Goal: Obtain resource: Obtain resource

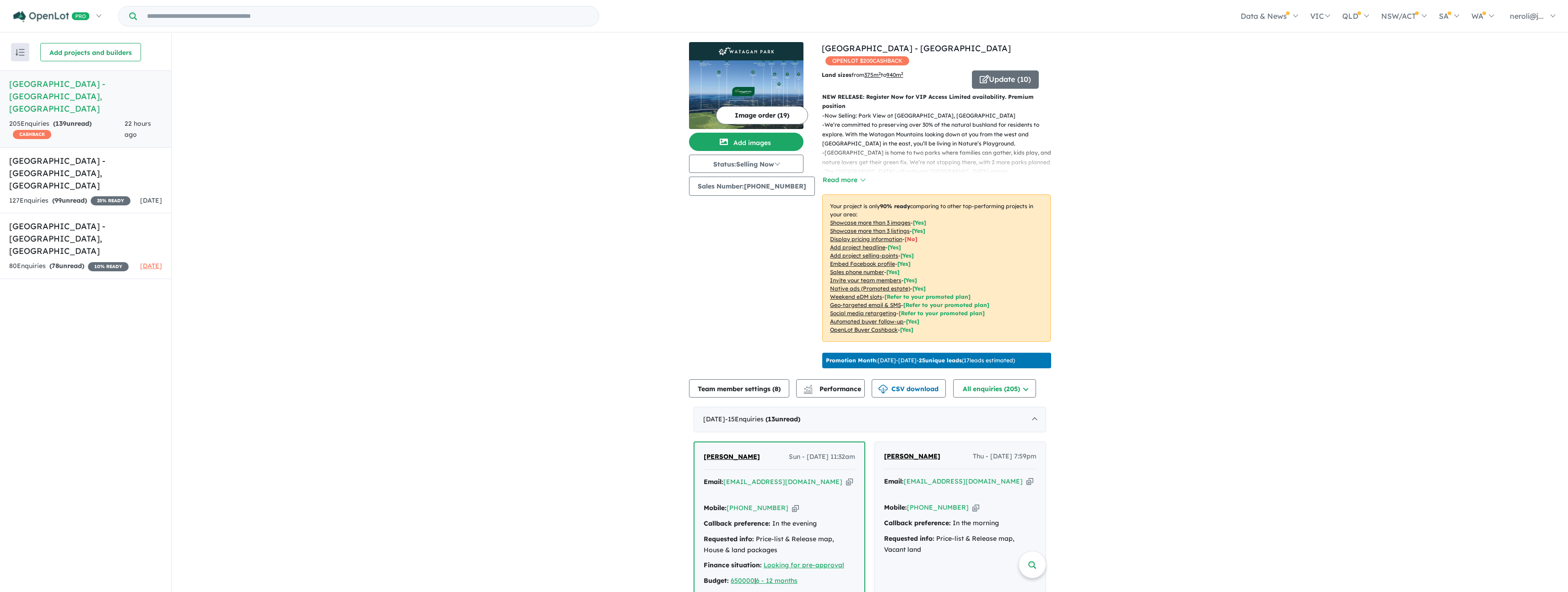
scroll to position [2, 0]
click at [105, 162] on h5 "[GEOGRAPHIC_DATA] - [GEOGRAPHIC_DATA] , [GEOGRAPHIC_DATA]" at bounding box center [85, 173] width 153 height 37
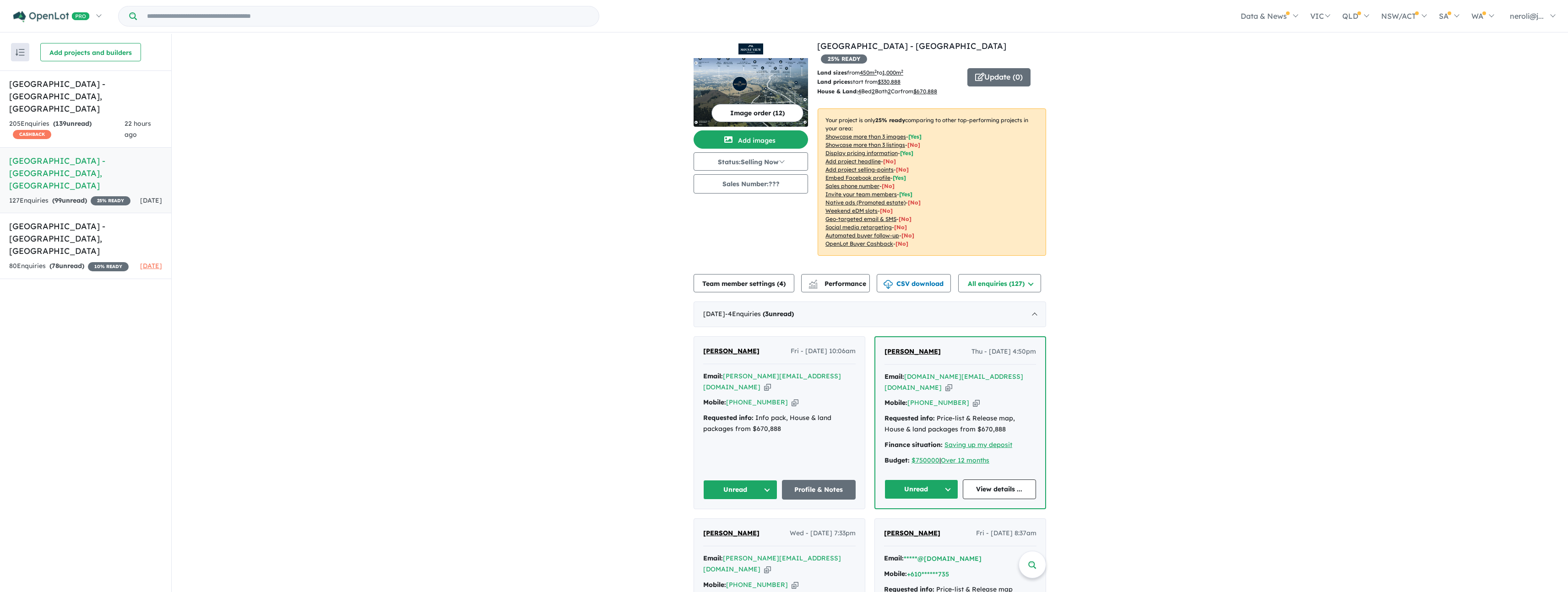
scroll to position [4, 0]
click at [909, 274] on button "CSV download" at bounding box center [913, 283] width 74 height 18
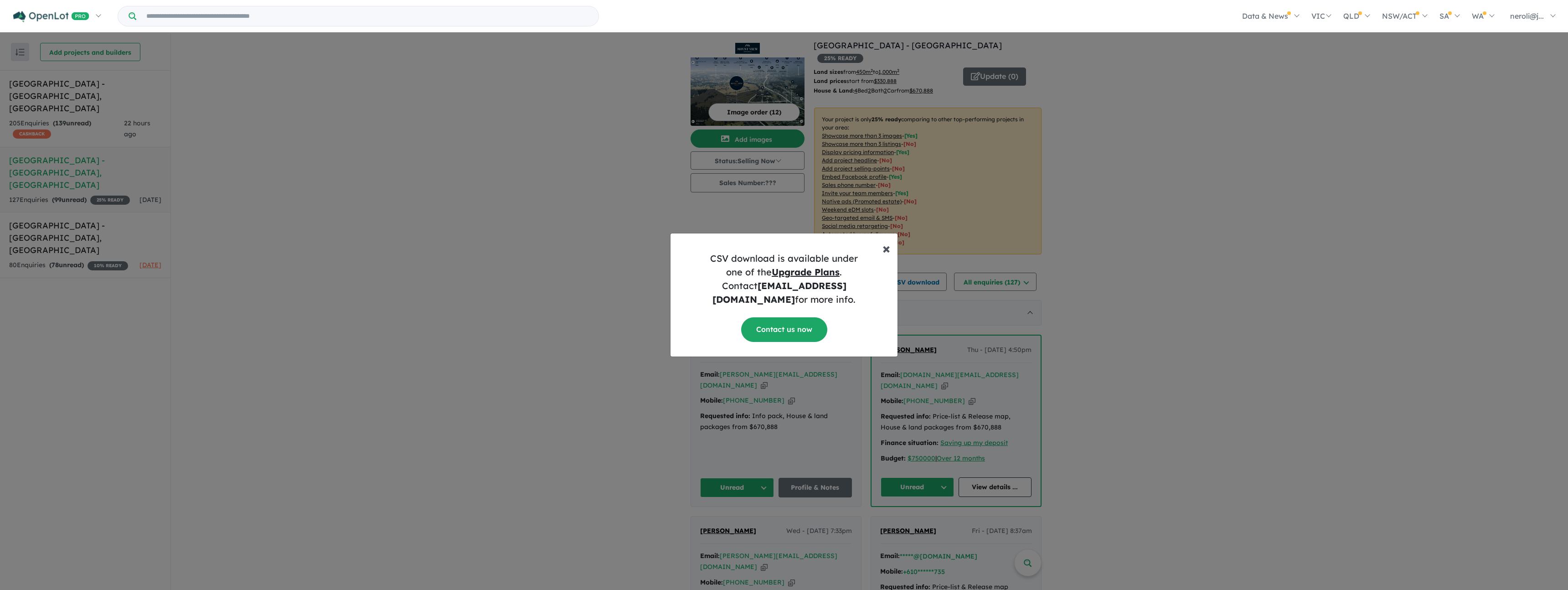
click at [885, 256] on span "×" at bounding box center [886, 248] width 8 height 18
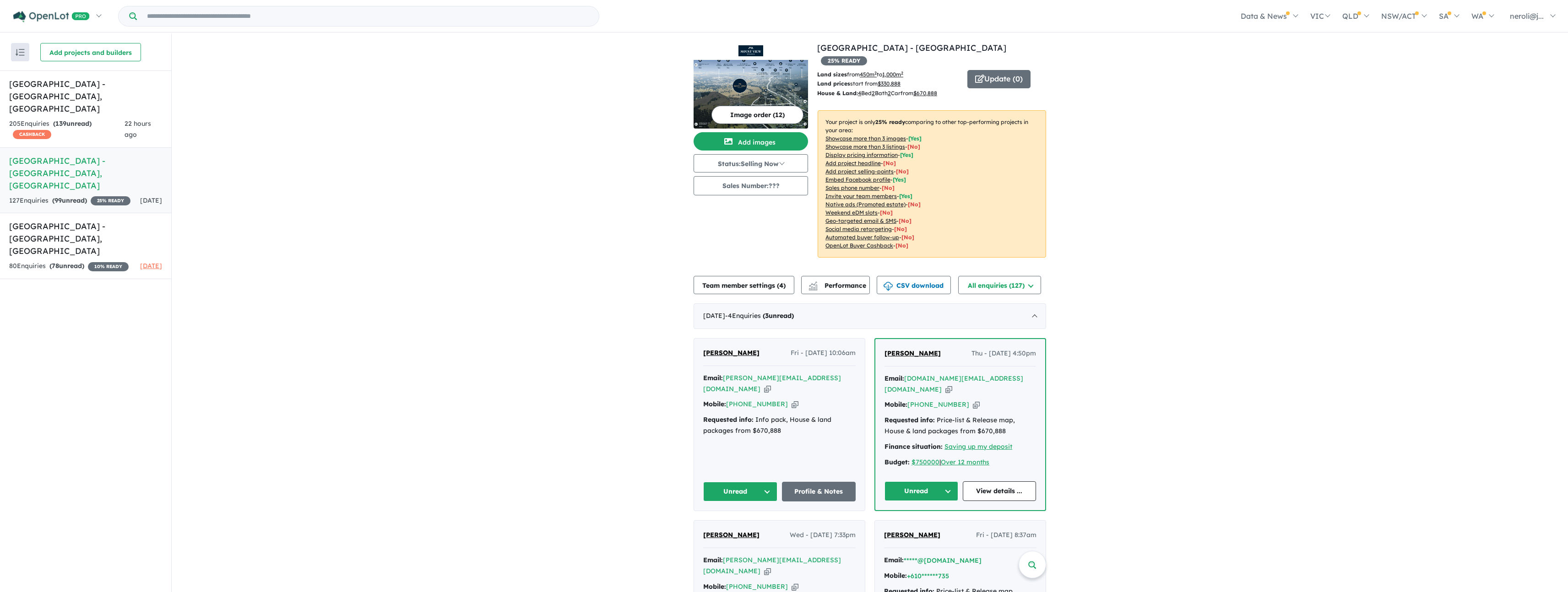
scroll to position [0, 0]
click at [899, 277] on button "CSV download" at bounding box center [913, 286] width 74 height 18
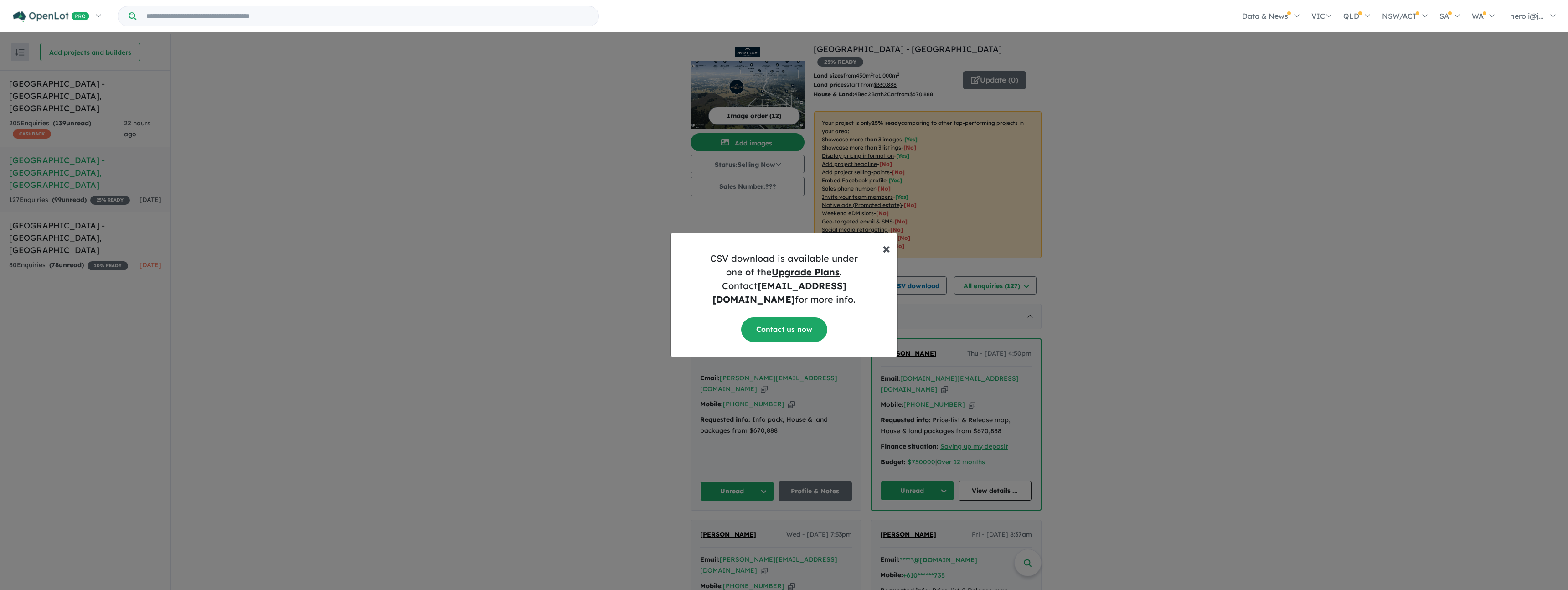
click at [885, 254] on span "×" at bounding box center [886, 248] width 8 height 18
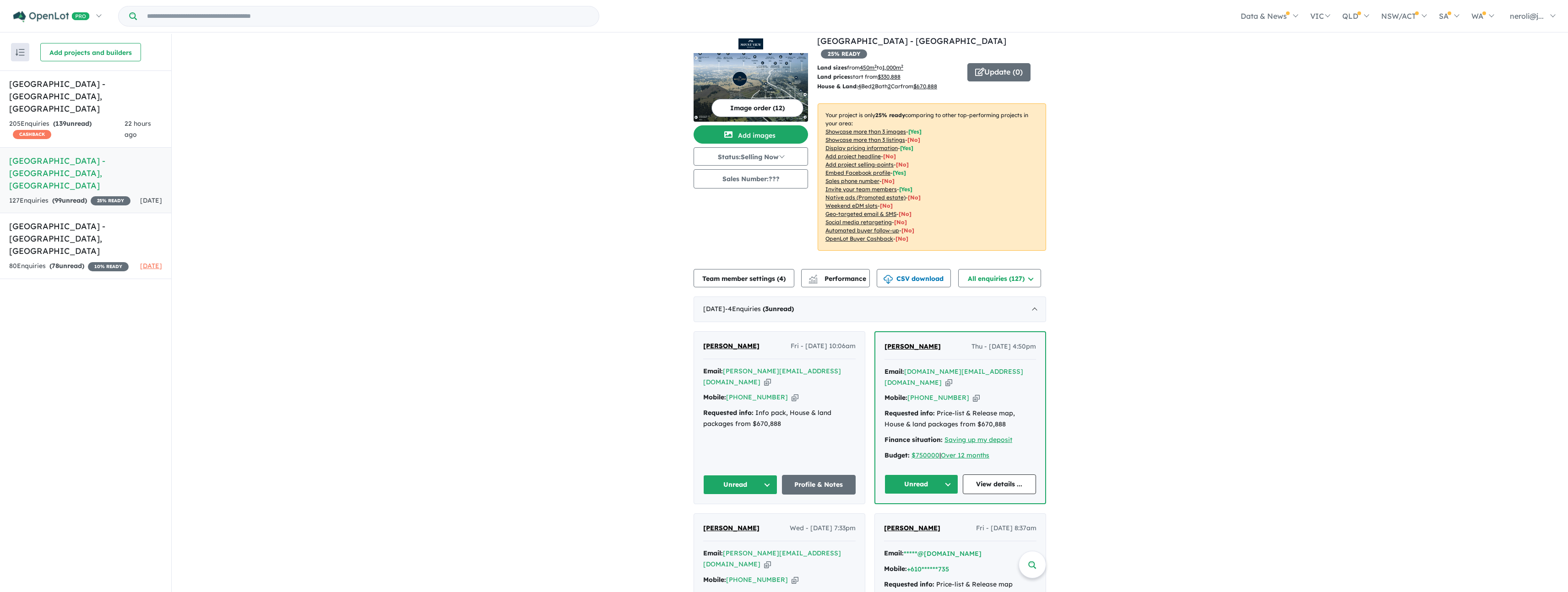
scroll to position [6, 0]
click at [771, 380] on icon "button" at bounding box center [767, 385] width 7 height 10
click at [792, 394] on icon "button" at bounding box center [795, 399] width 7 height 10
drag, startPoint x: 792, startPoint y: 403, endPoint x: 753, endPoint y: 392, distance: 40.5
click at [753, 410] on div "Requested info: Info pack, House & land packages from $670,888" at bounding box center [779, 420] width 153 height 22
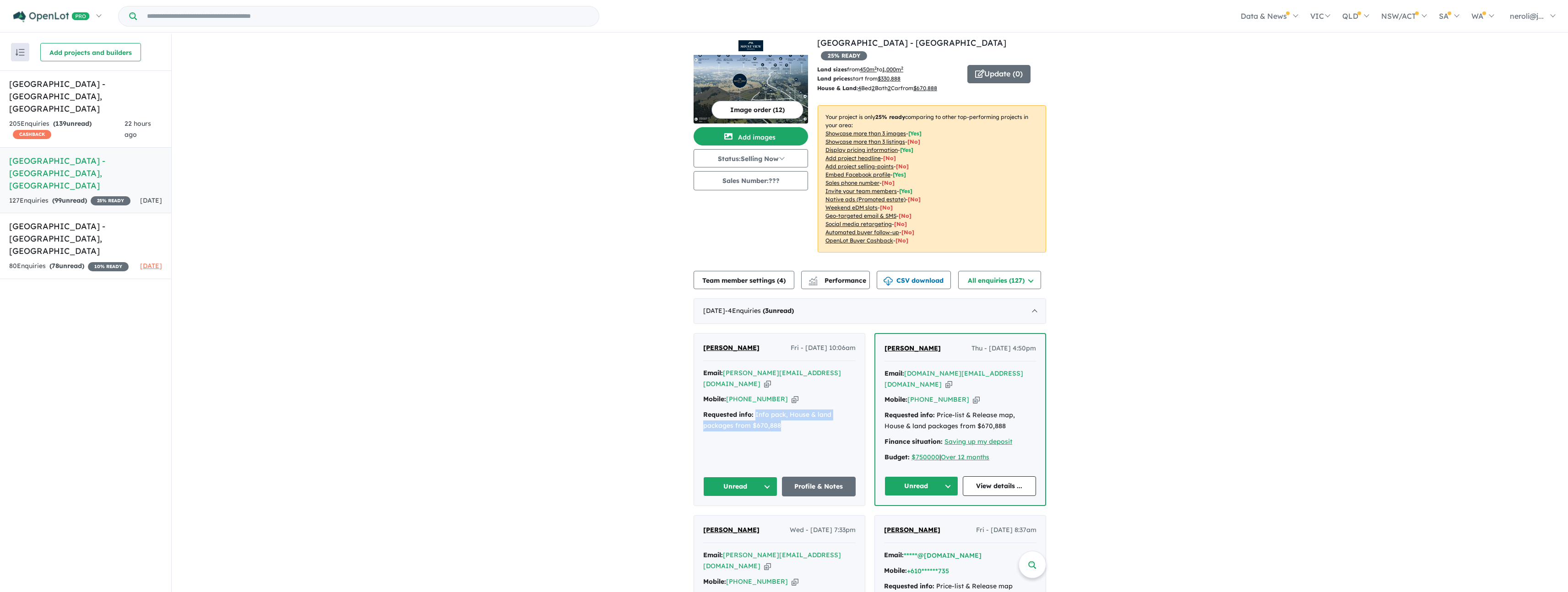
copy div "Info pack, House & land packages from $670,888"
click at [952, 380] on icon "button" at bounding box center [949, 385] width 7 height 10
copy div "Info pack, House & land packages from $670,888"
click at [952, 380] on icon "button" at bounding box center [949, 385] width 7 height 10
copy div "Info pack, House & land packages from $670,888"
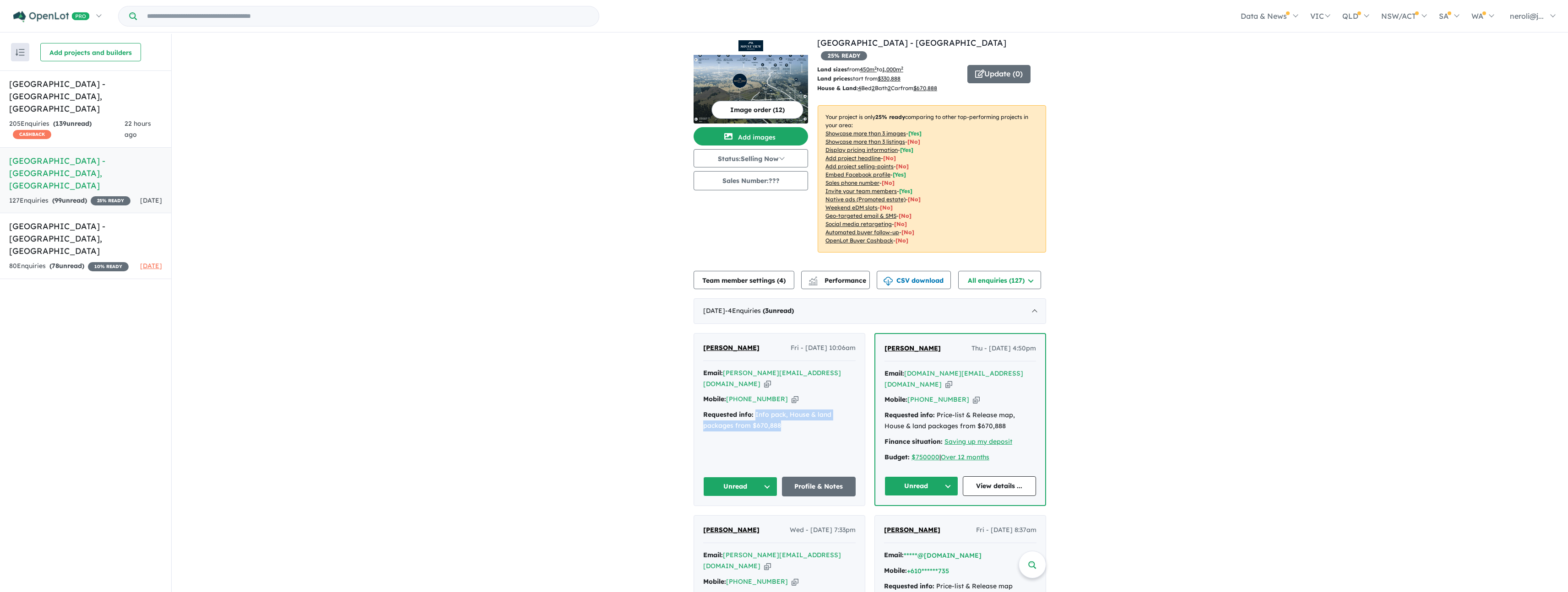
click at [972, 395] on icon "button" at bounding box center [976, 400] width 7 height 10
copy div "Info pack, House & land packages from $670,888"
drag, startPoint x: 992, startPoint y: 409, endPoint x: 936, endPoint y: 404, distance: 56.2
click at [936, 410] on div "Requested info: Price-list & Release map, House & land packages from $670,888" at bounding box center [960, 420] width 151 height 22
copy div "Price-list & Release map, House & land packages from $670,888"
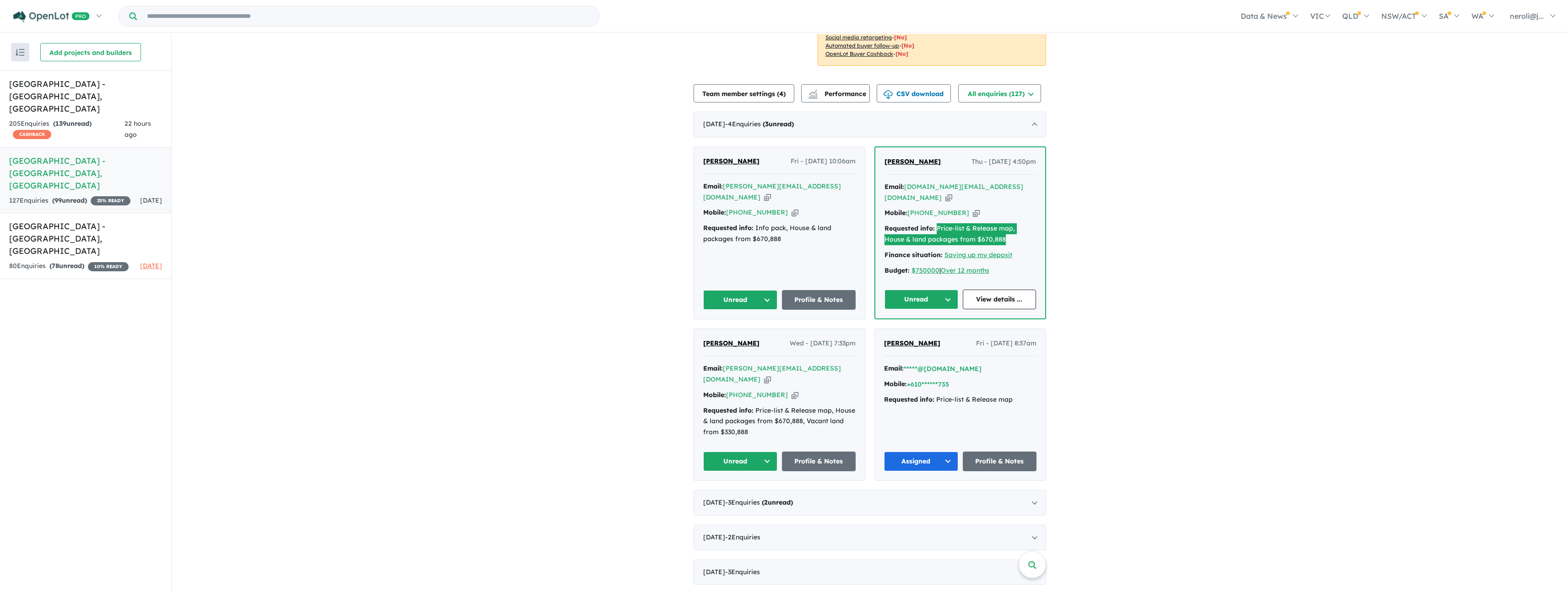
scroll to position [193, 0]
click at [771, 374] on icon "button" at bounding box center [767, 379] width 7 height 10
copy div "Price-list & Release map, House & land packages from $670,888"
click at [792, 390] on icon "button" at bounding box center [795, 395] width 7 height 10
copy div "Price-list & Release map, House & land packages from $670,888"
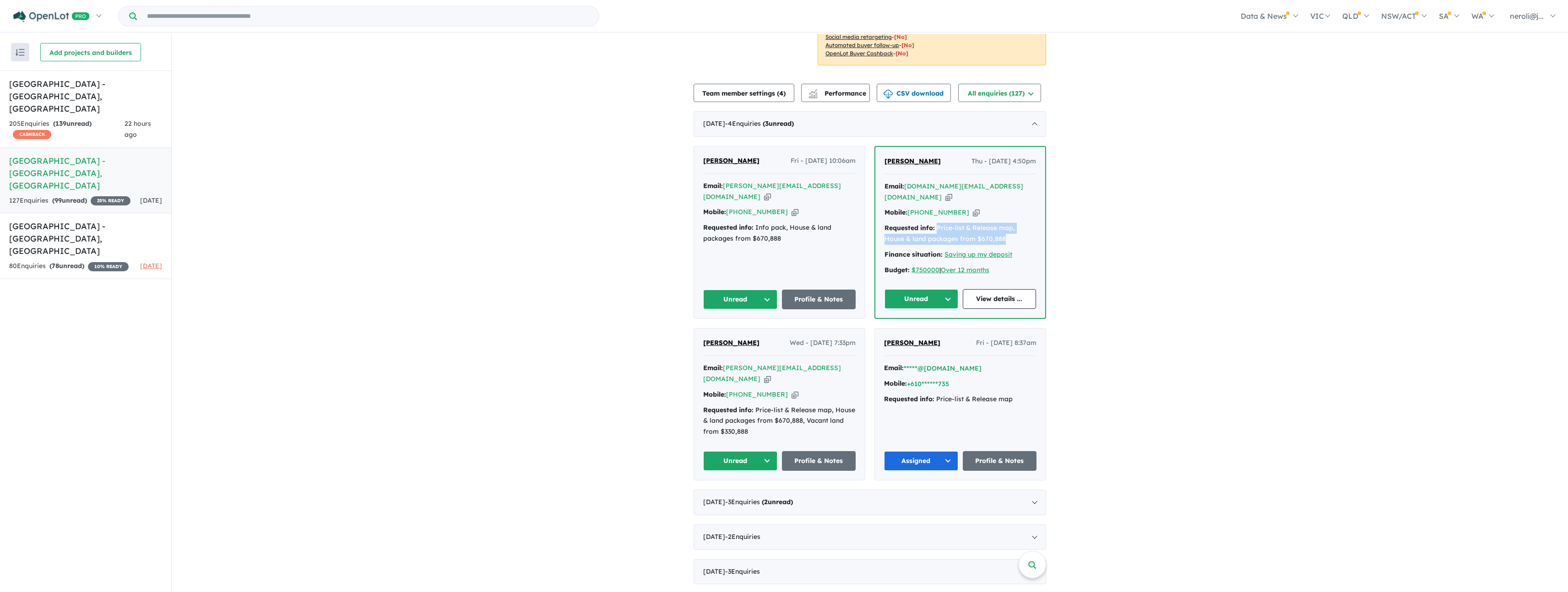
click at [771, 374] on icon "button" at bounding box center [767, 379] width 7 height 10
copy div "Price-list & Release map, House & land packages from $670,888"
drag, startPoint x: 737, startPoint y: 400, endPoint x: 752, endPoint y: 386, distance: 20.5
click at [752, 405] on div "Requested info: Price-list & Release map, House & land packages from $670,888, …" at bounding box center [779, 421] width 153 height 32
copy div "Price-list & Release map, House & land packages from $670,888, Vacant land from…"
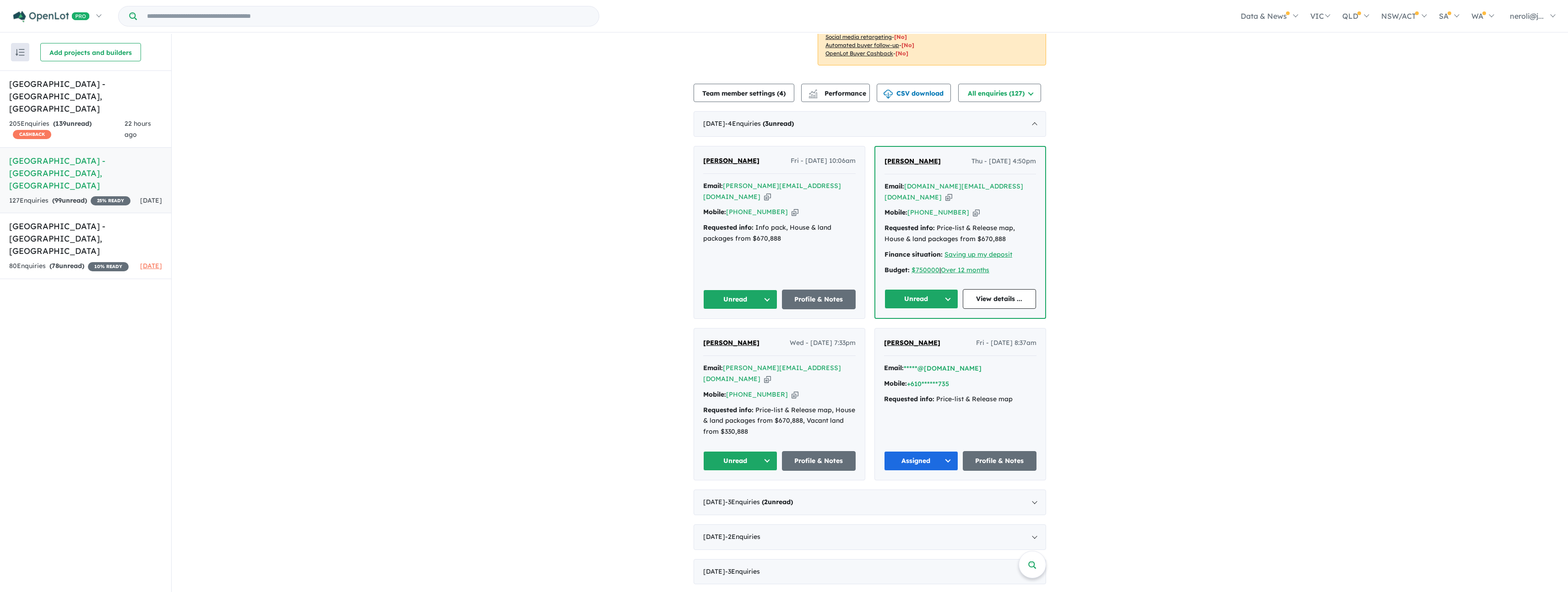
click at [975, 363] on div "Email: *****@[DOMAIN_NAME]" at bounding box center [960, 368] width 153 height 11
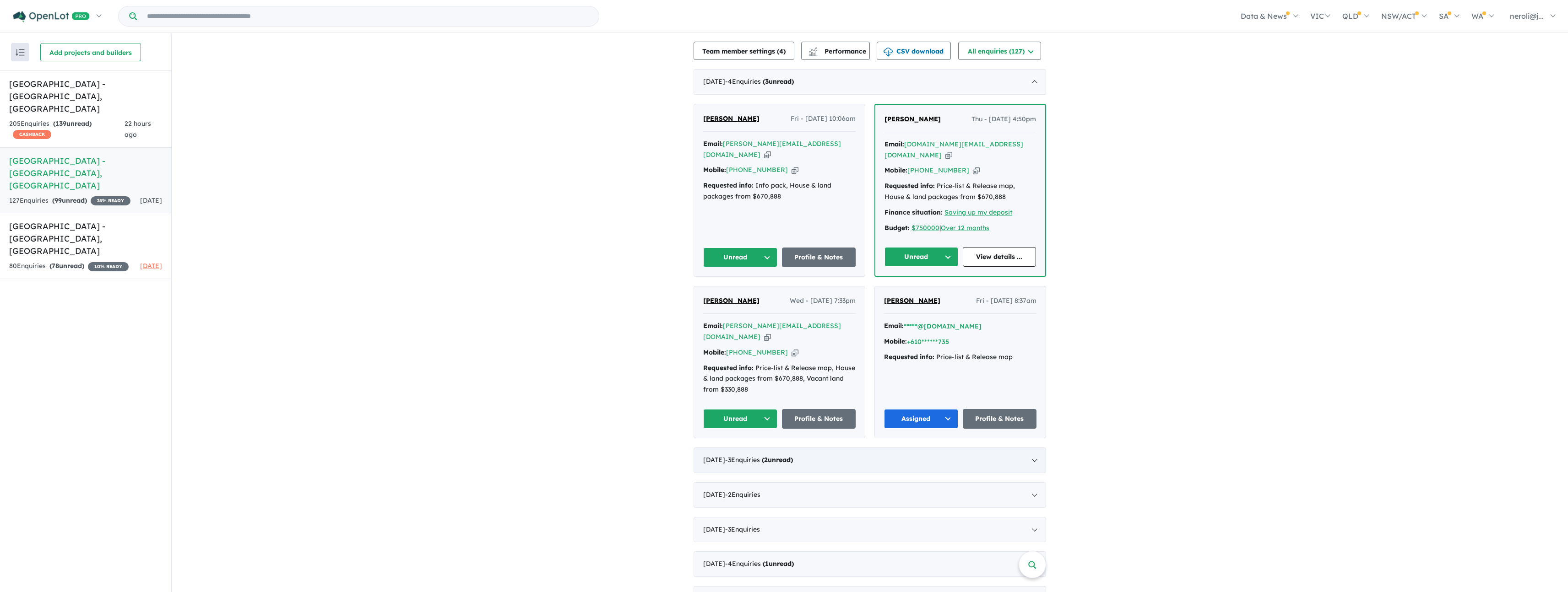
scroll to position [238, 0]
click at [913, 446] on div "[DATE] - 3 Enquir ies ( 2 unread)" at bounding box center [869, 458] width 352 height 25
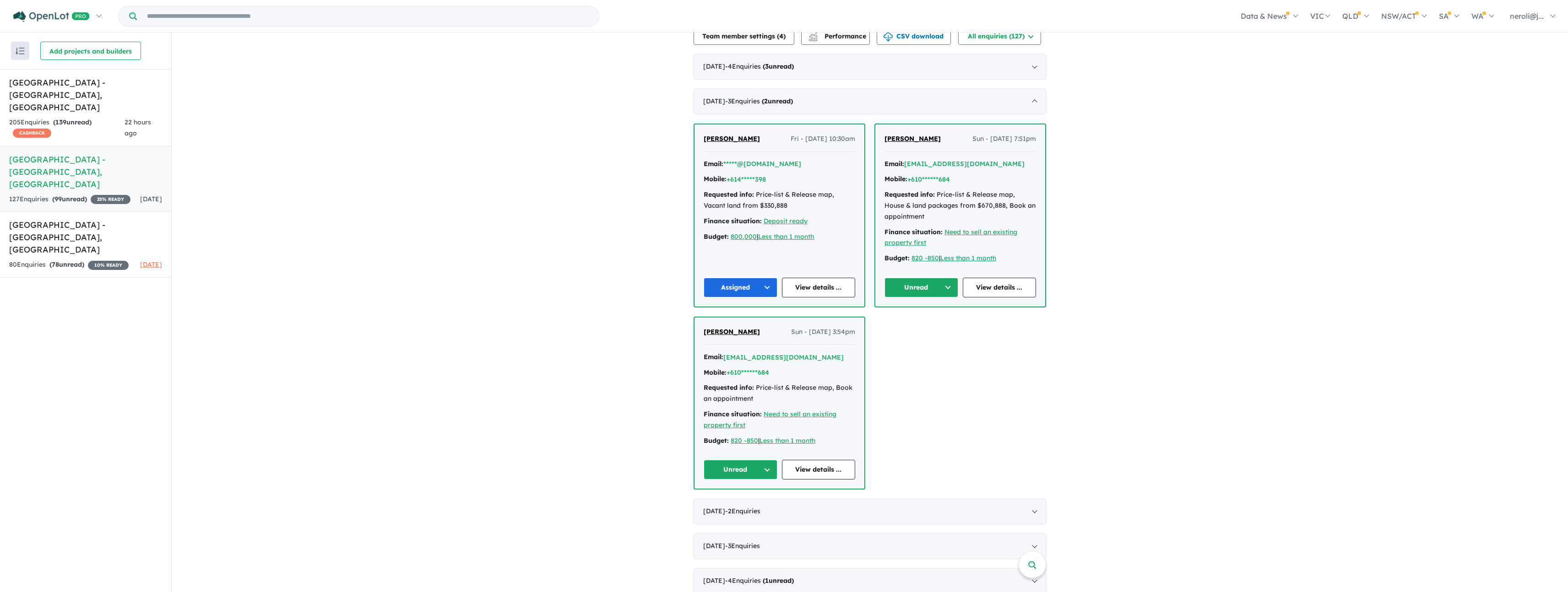
scroll to position [250, 0]
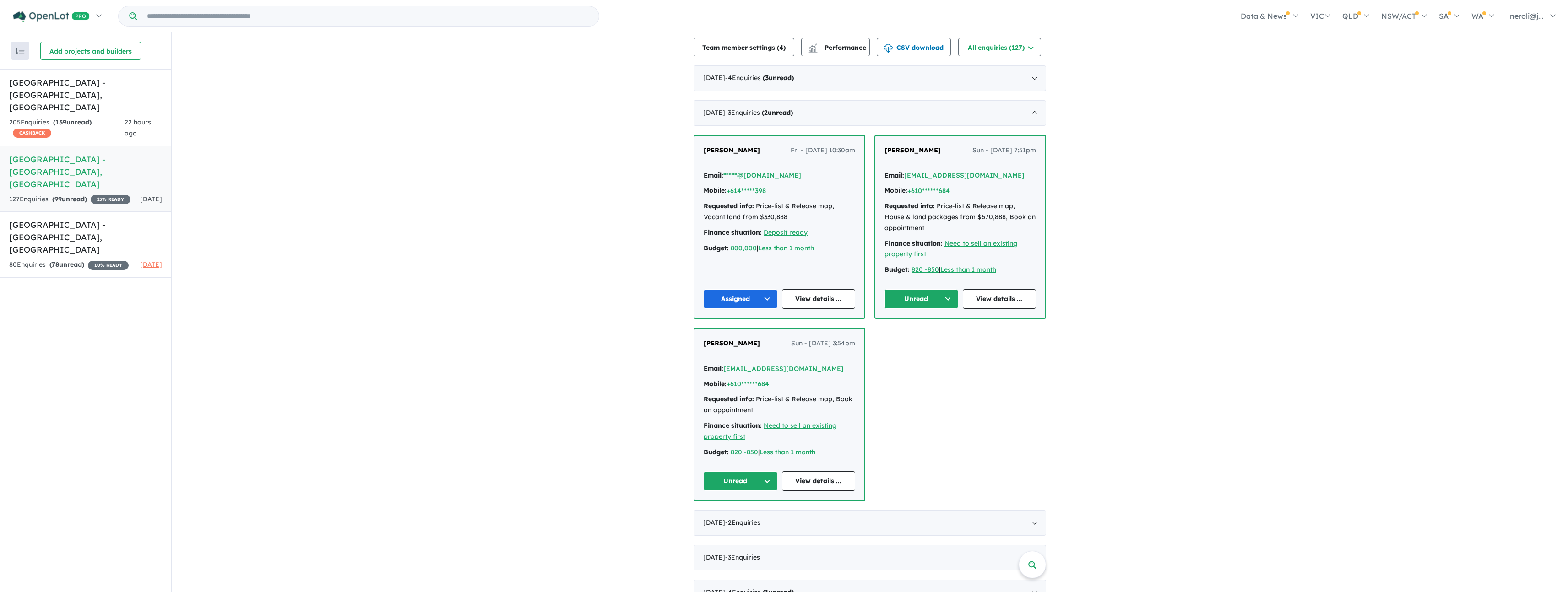
scroll to position [219, 0]
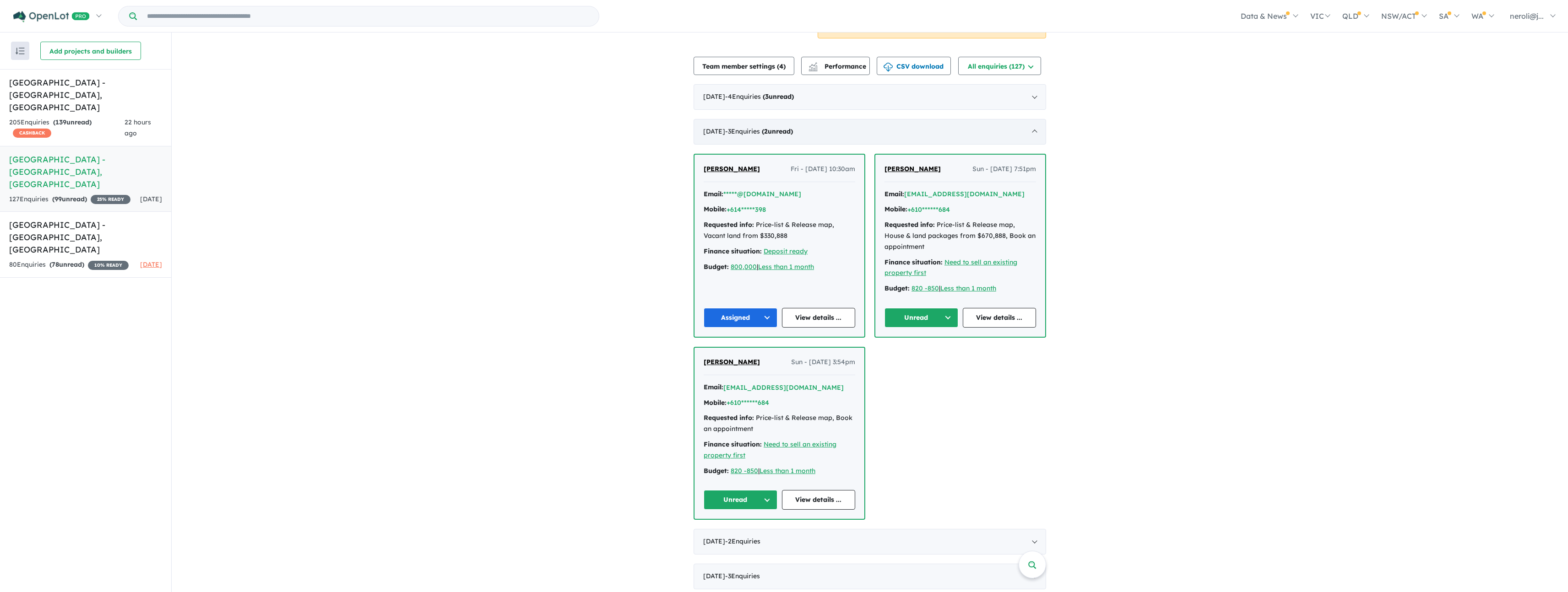
click at [1029, 119] on div "[DATE] - 3 Enquir ies ( 2 unread)" at bounding box center [869, 131] width 352 height 25
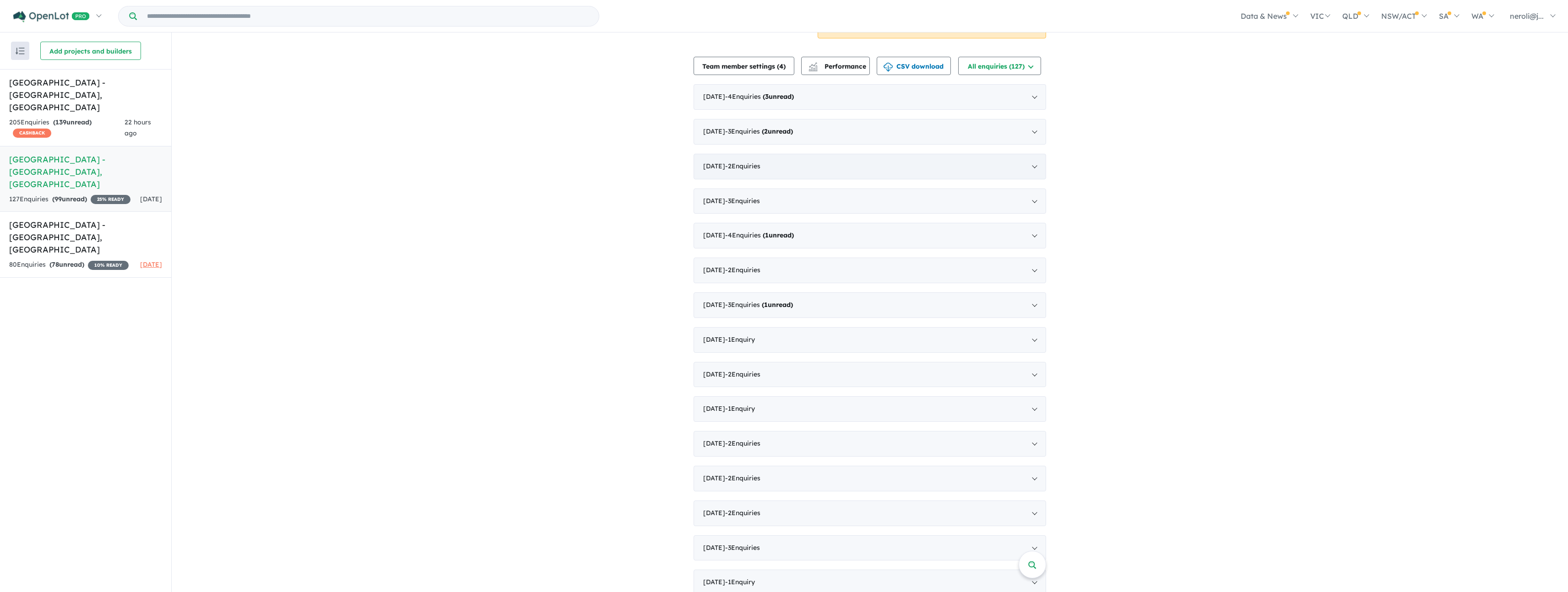
click at [1012, 154] on div "[DATE] - 2 Enquir ies ( 0 unread)" at bounding box center [869, 167] width 352 height 25
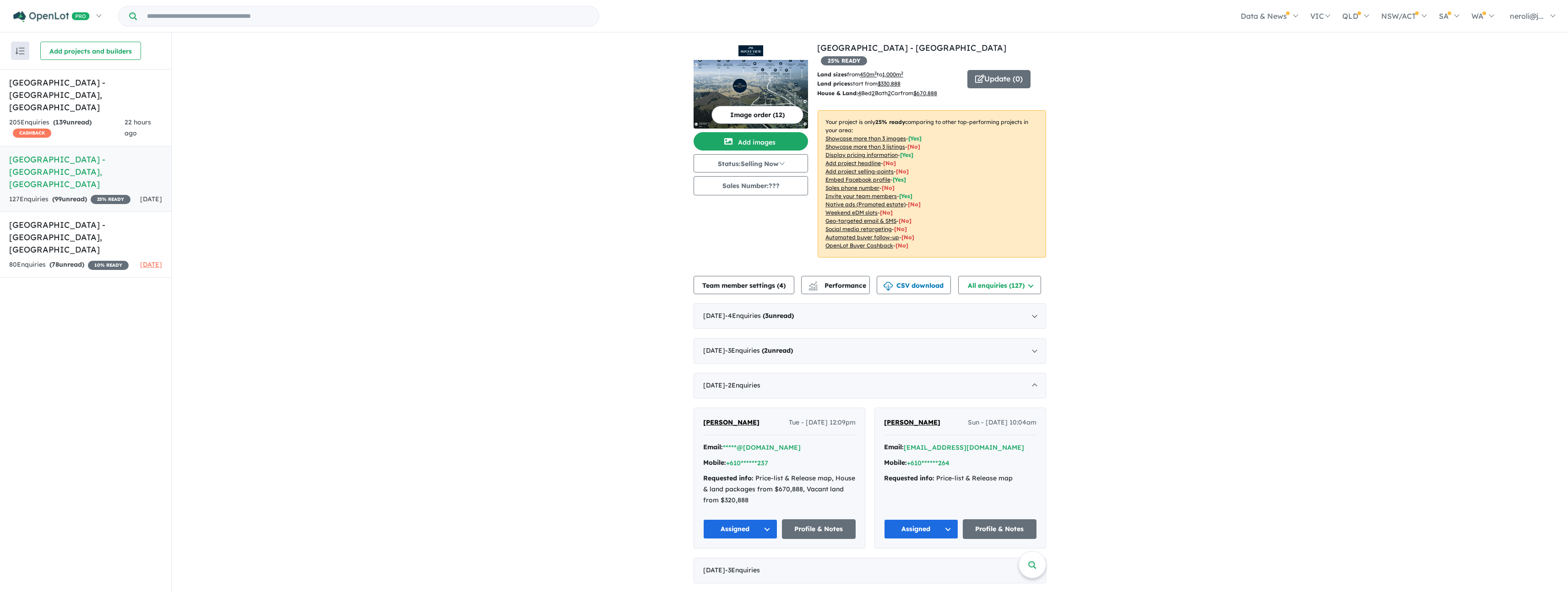
scroll to position [0, 0]
click at [82, 94] on h5 "[GEOGRAPHIC_DATA] - [GEOGRAPHIC_DATA] , [GEOGRAPHIC_DATA]" at bounding box center [85, 96] width 153 height 37
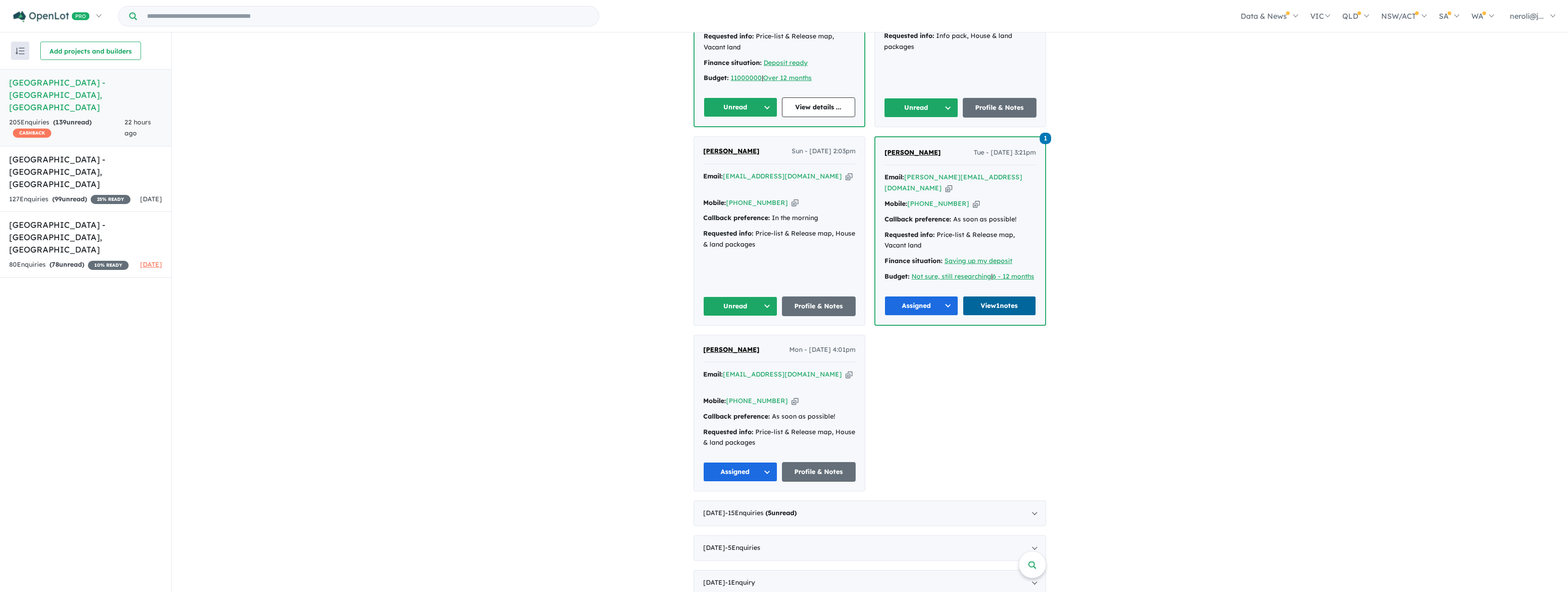
scroll to position [1431, 0]
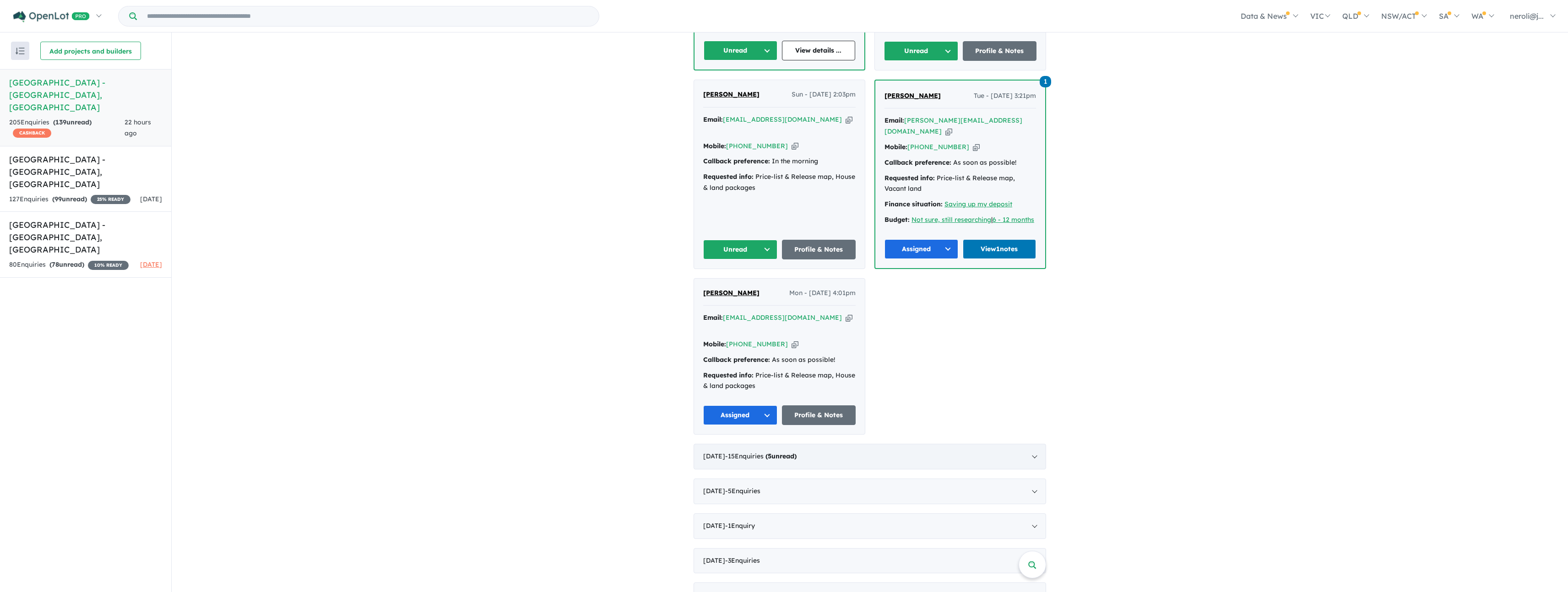
click at [854, 444] on div "[DATE] - 15 Enquir ies ( 5 unread)" at bounding box center [869, 456] width 352 height 25
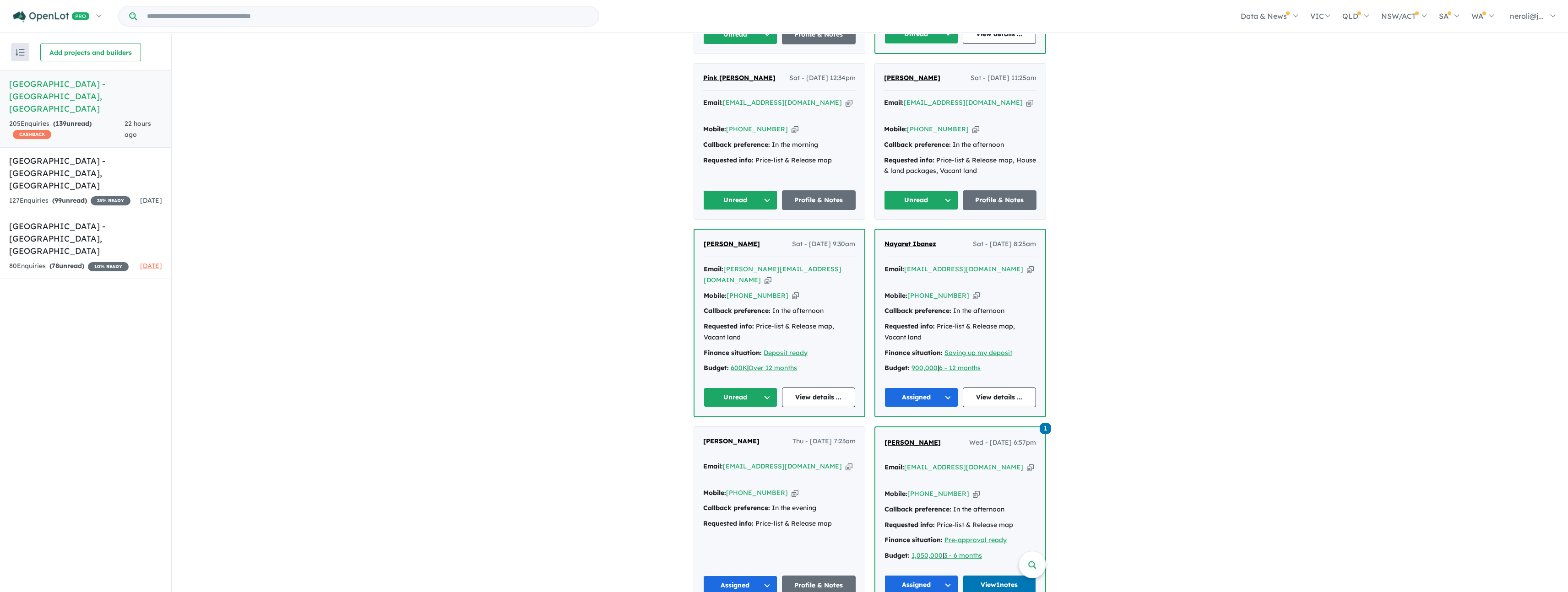
scroll to position [641, 0]
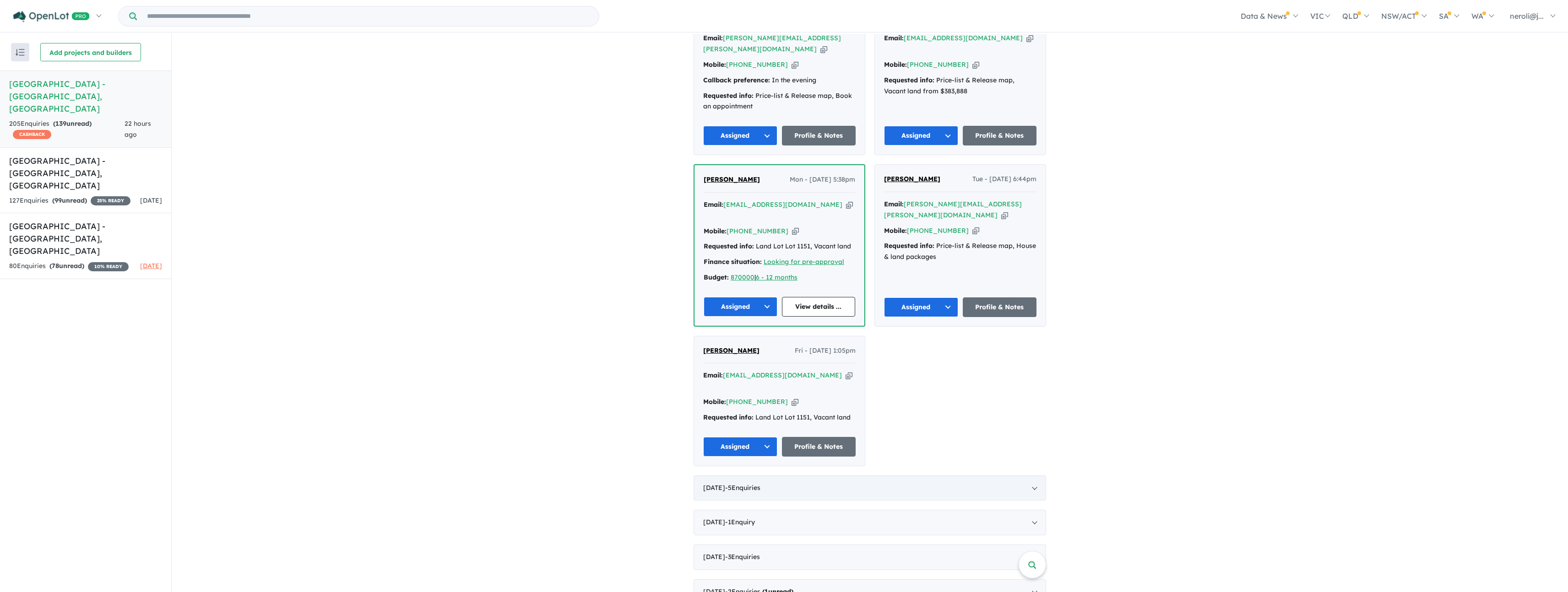
click at [880, 475] on div "[DATE] - 5 Enquir ies ( 0 unread)" at bounding box center [869, 488] width 352 height 25
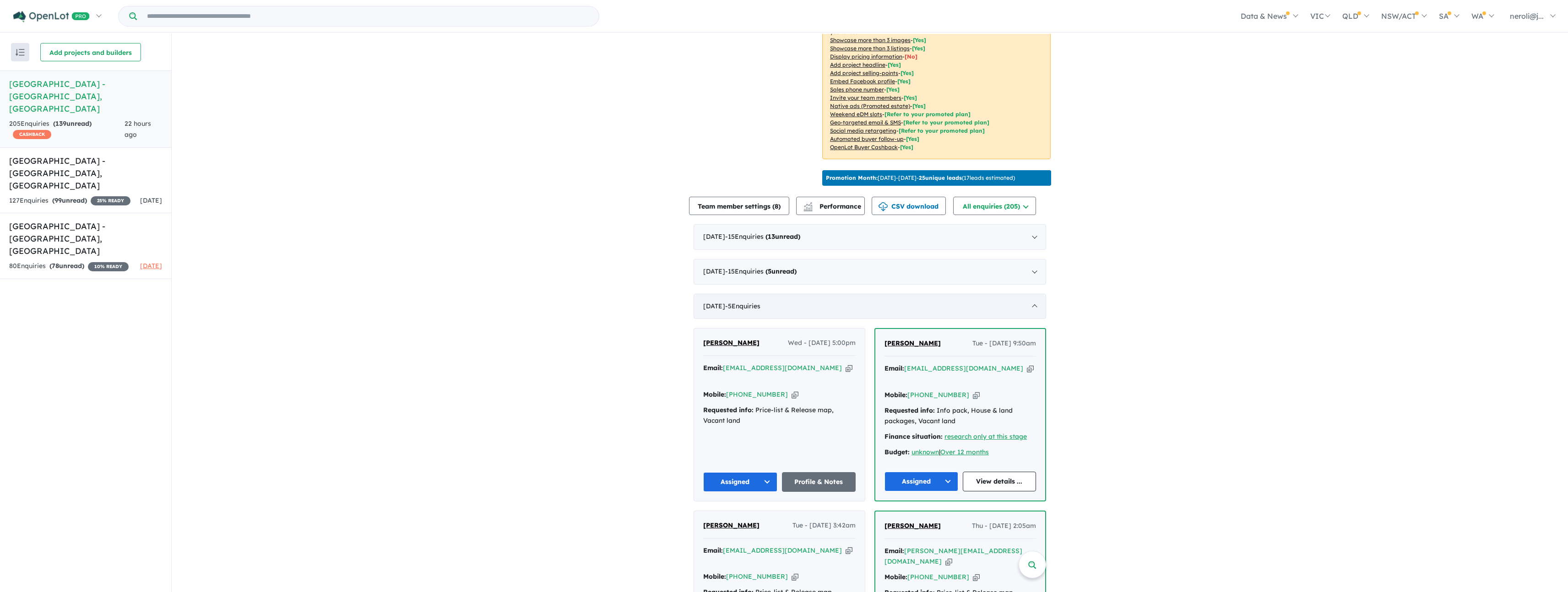
scroll to position [160, 0]
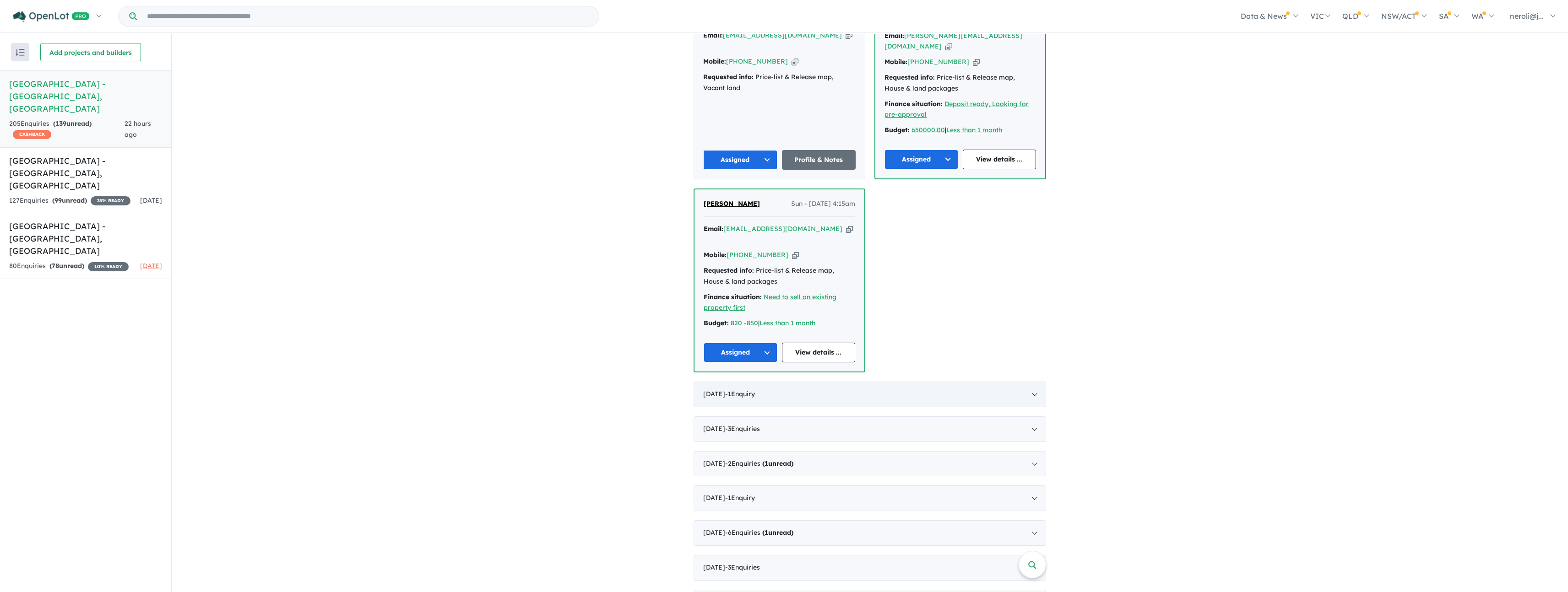
click at [977, 382] on div "[DATE] - 1 Enquir y ( 0 unread)" at bounding box center [869, 394] width 352 height 25
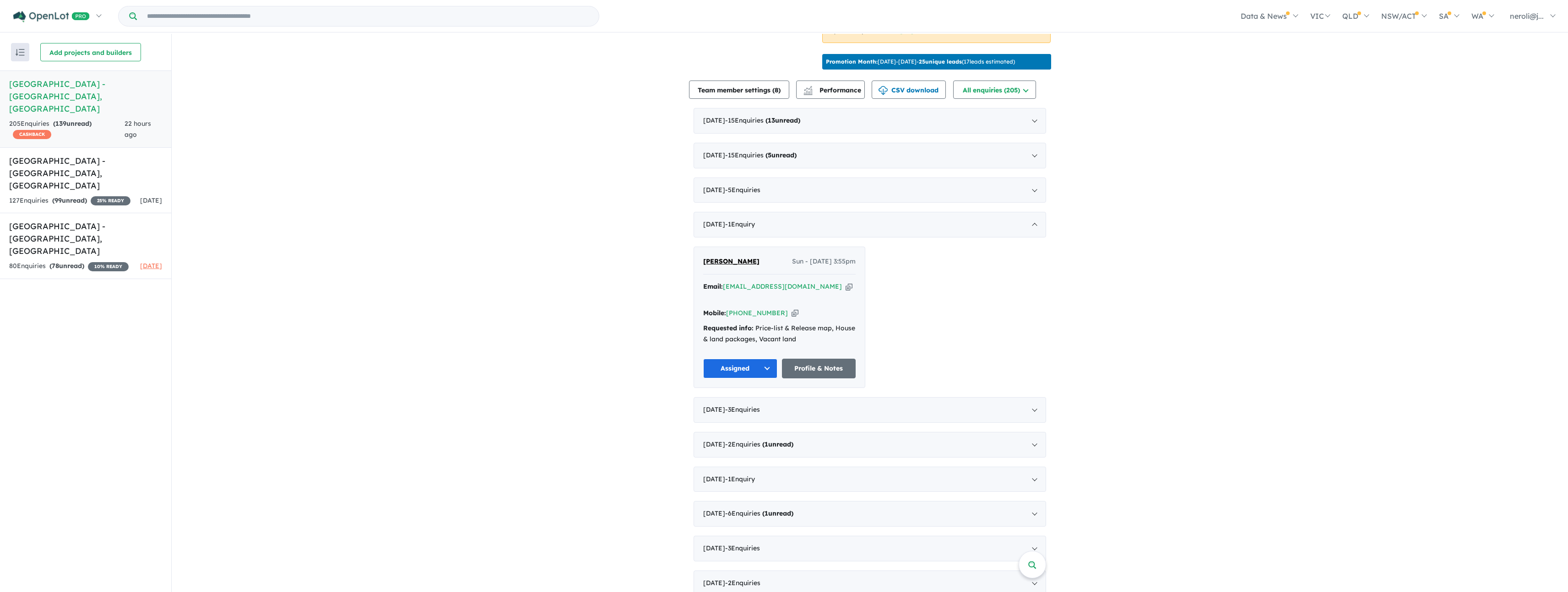
scroll to position [181, 0]
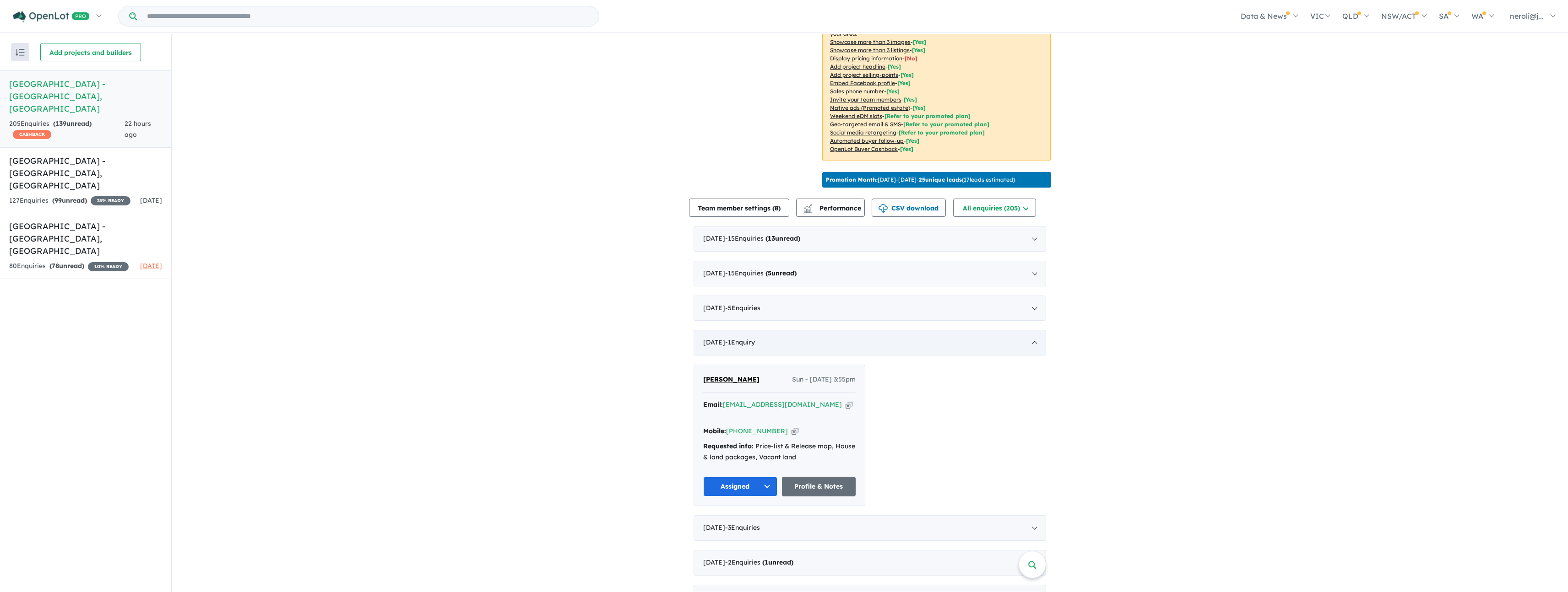
click at [996, 351] on div "[DATE] - 1 Enquir y ( 0 unread)" at bounding box center [869, 342] width 352 height 25
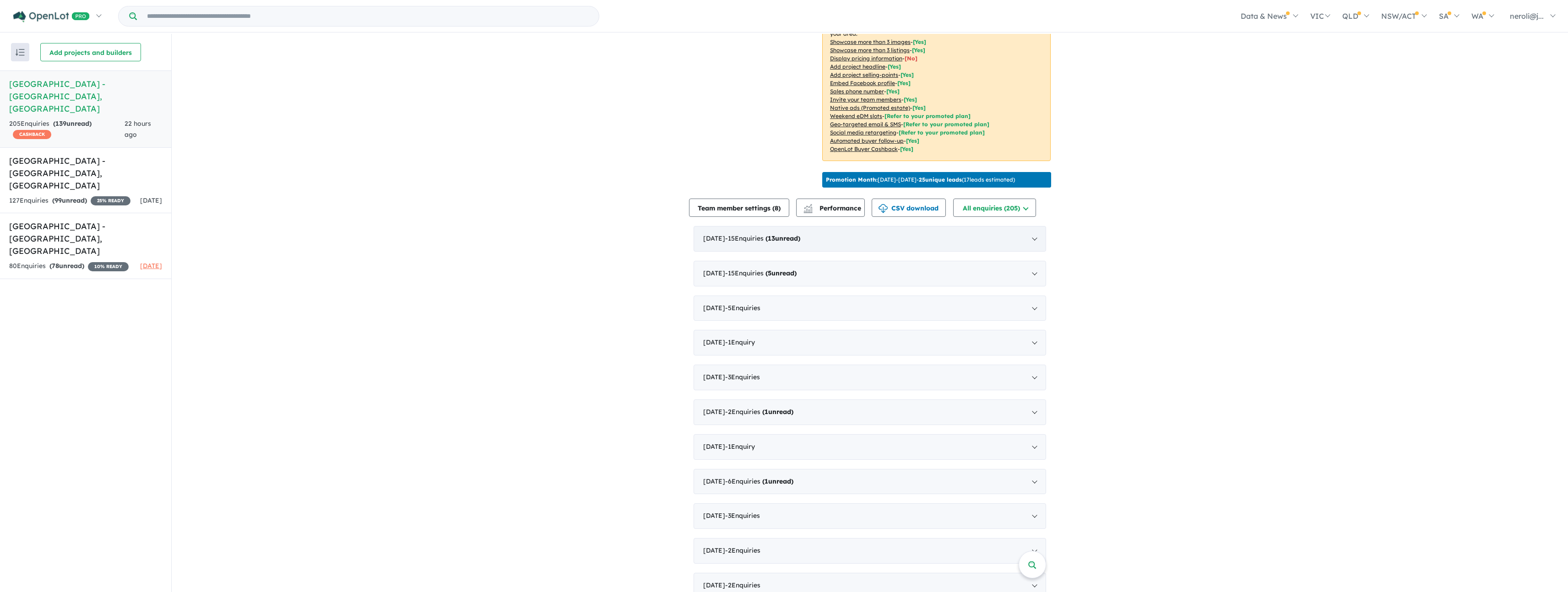
click at [949, 243] on div "[DATE] - 15 Enquir ies ( 13 unread)" at bounding box center [869, 239] width 352 height 25
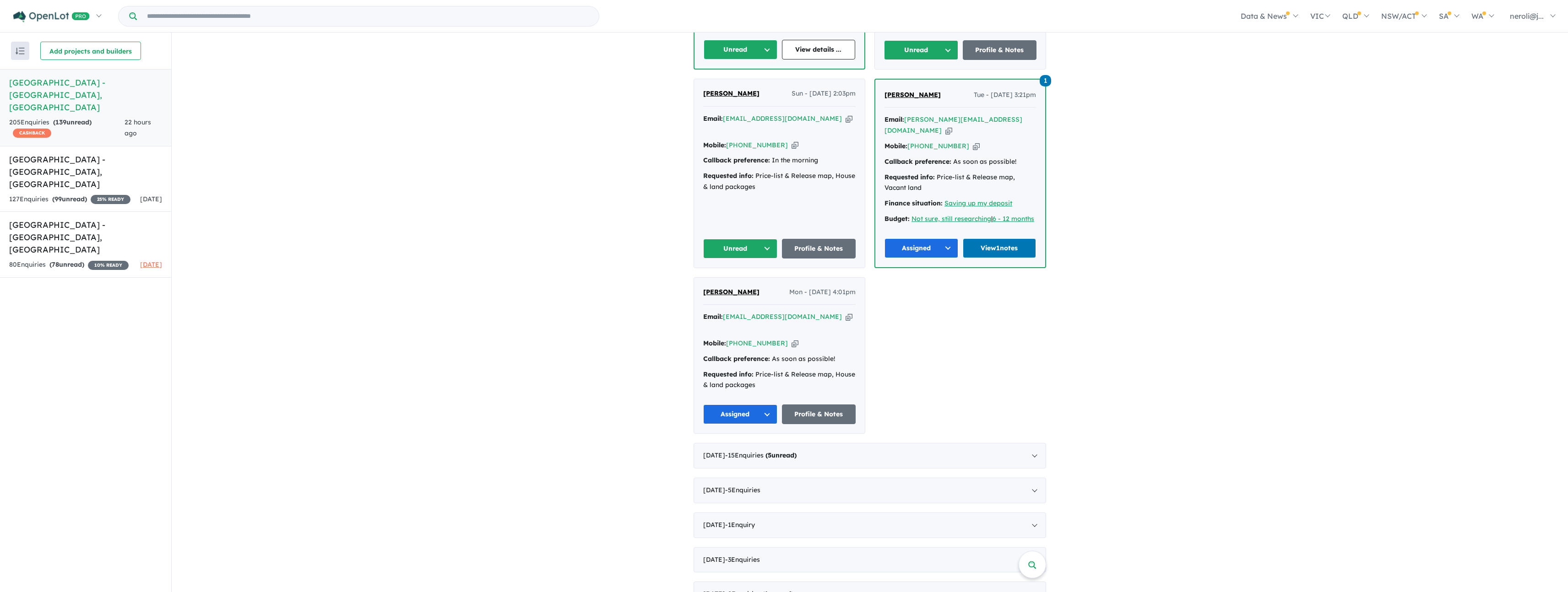
scroll to position [1445, 0]
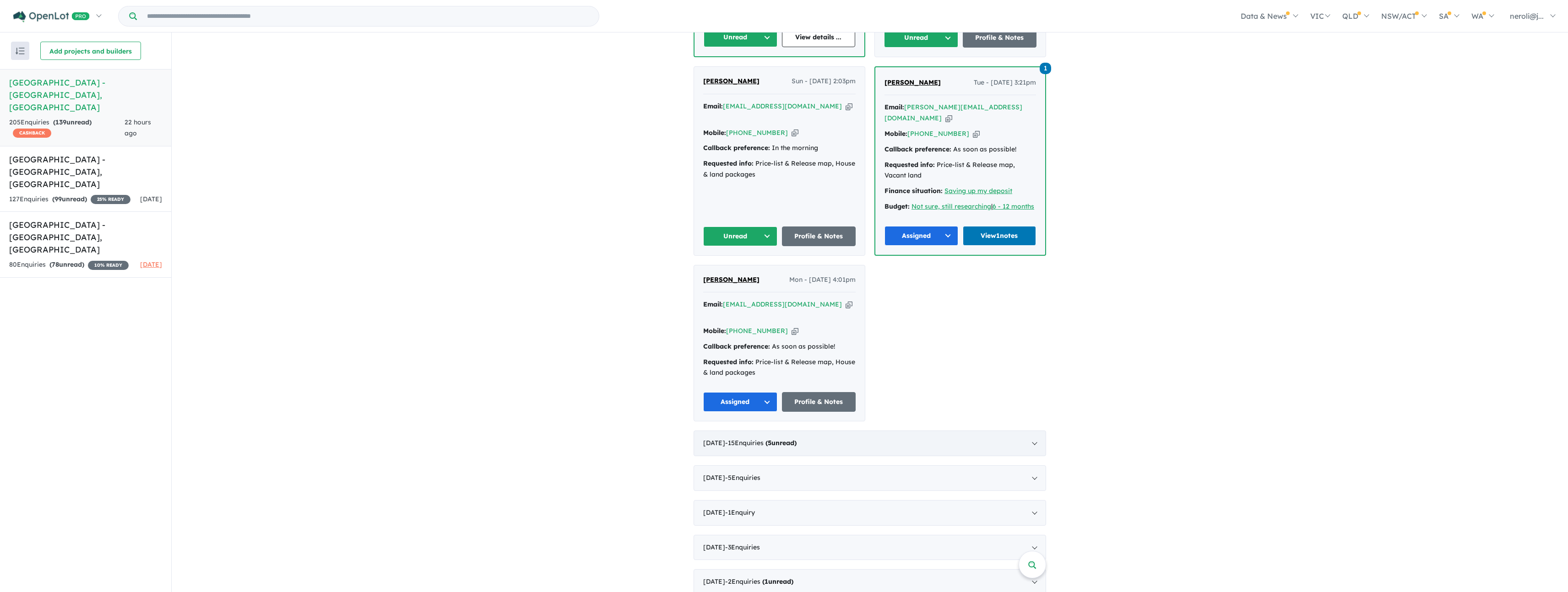
click at [864, 431] on div "[DATE] - 15 Enquir ies ( 5 unread)" at bounding box center [869, 444] width 352 height 25
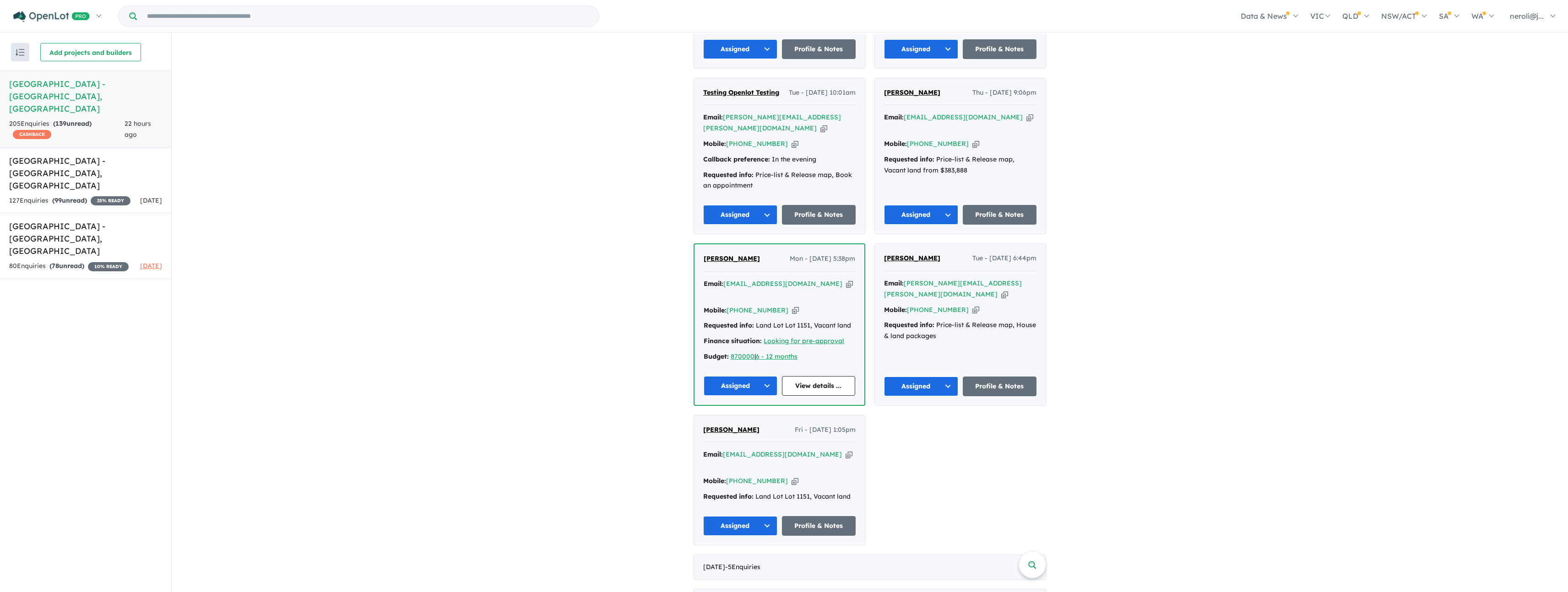
scroll to position [1562, 0]
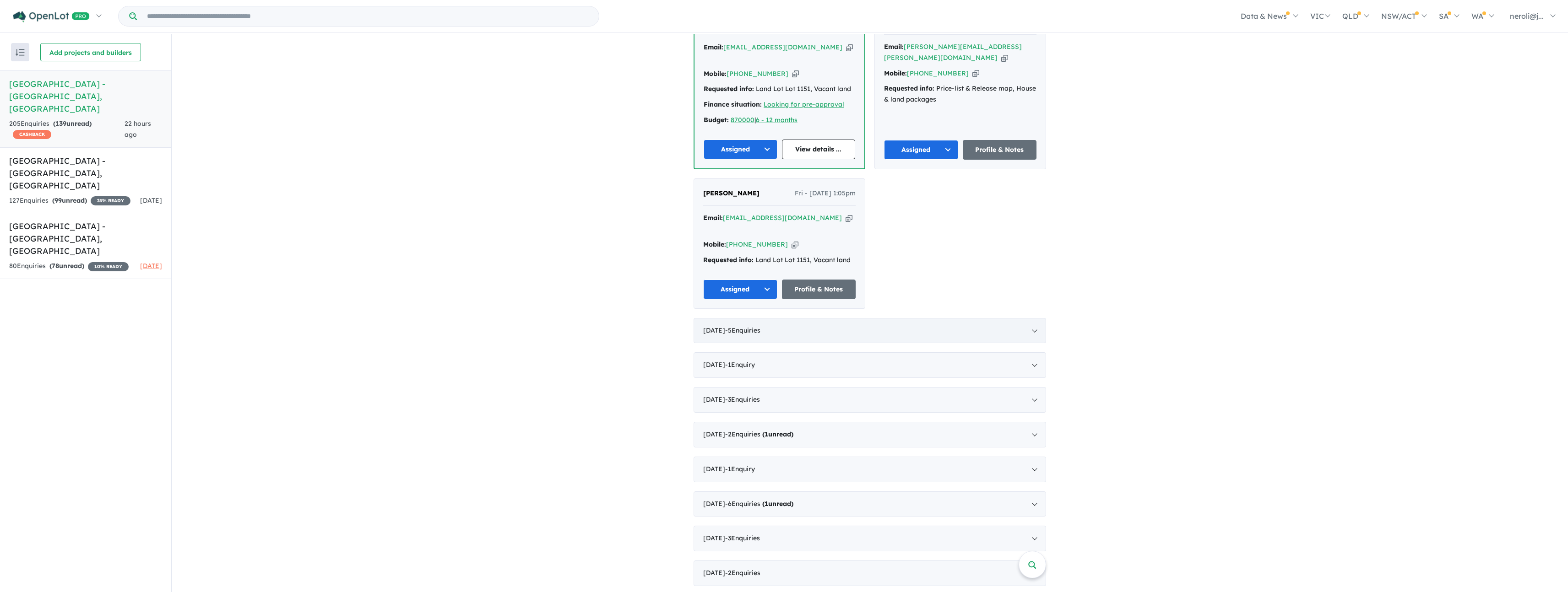
click at [836, 318] on div "[DATE] - 5 Enquir ies ( 0 unread)" at bounding box center [869, 330] width 352 height 25
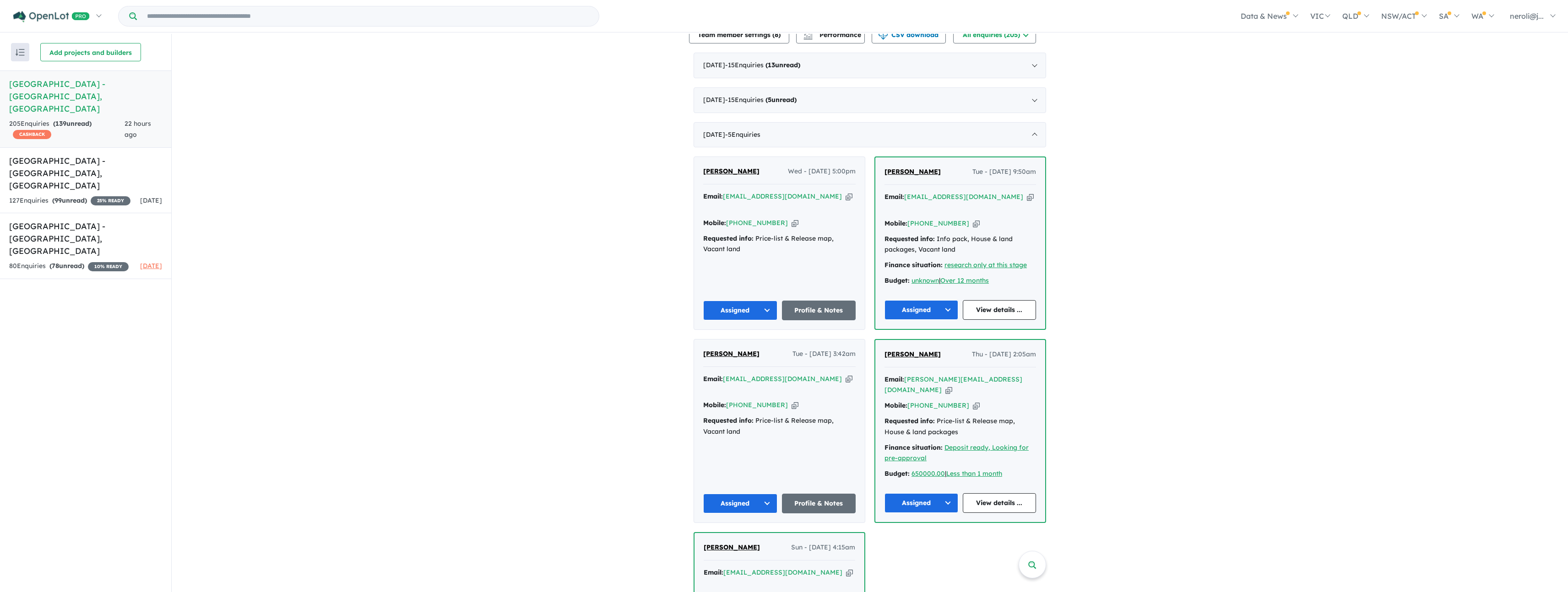
scroll to position [354, 0]
click at [911, 149] on div "[DATE] - 5 Enquir ies ( 0 unread)" at bounding box center [869, 136] width 352 height 25
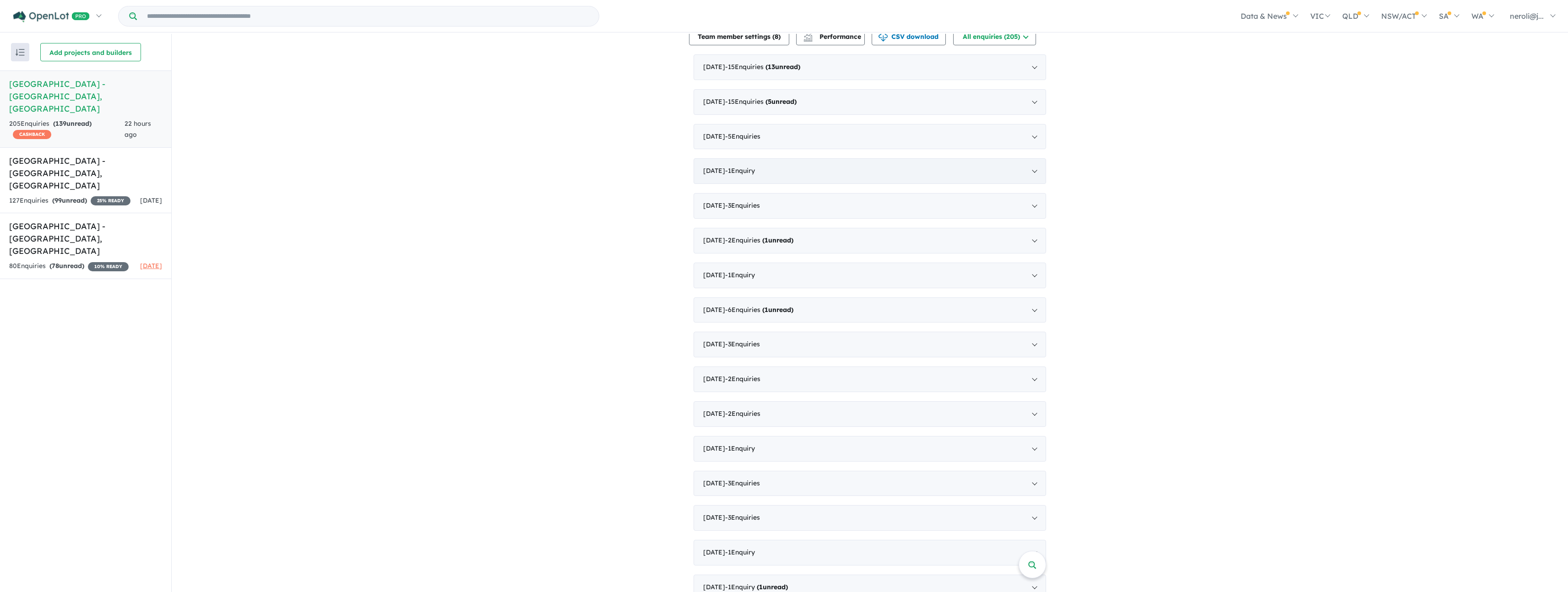
click at [871, 183] on div "[DATE] - 1 Enquir y ( 0 unread)" at bounding box center [869, 171] width 352 height 25
click at [872, 183] on div "[DATE] - 1 Enquir y ( 0 unread)" at bounding box center [869, 171] width 352 height 25
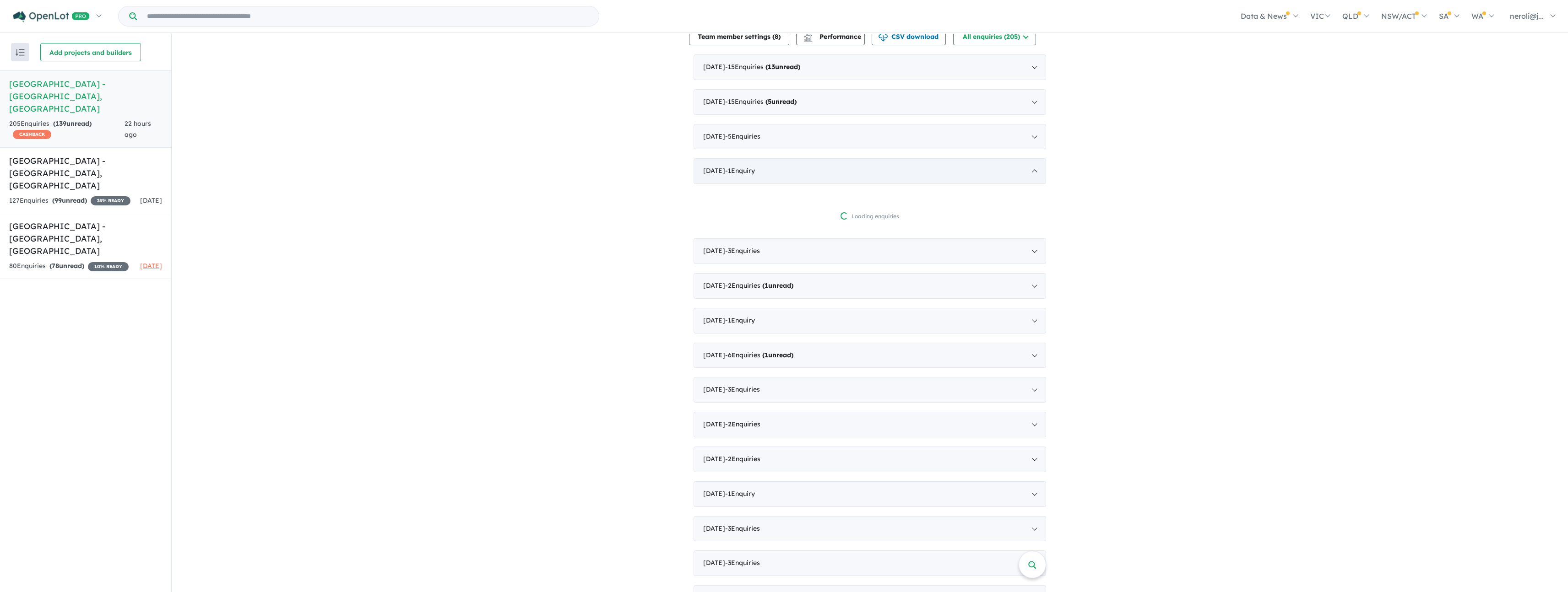
scroll to position [1, 0]
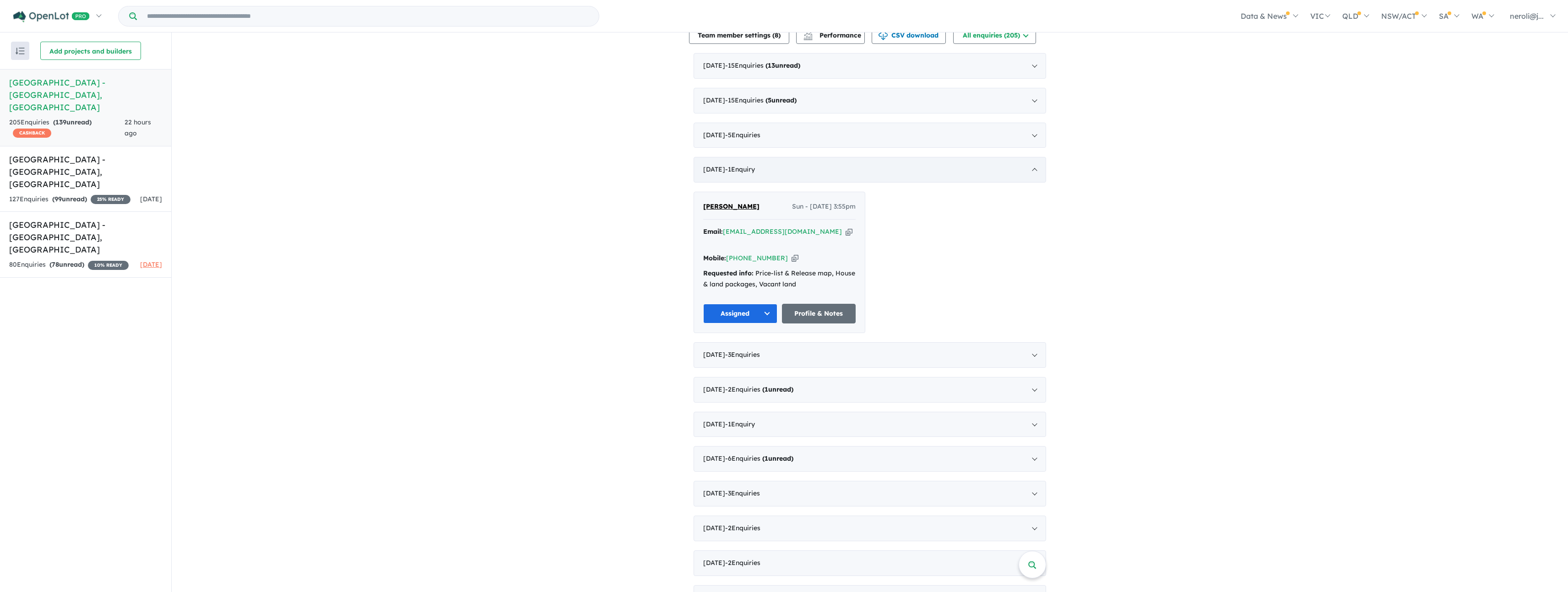
click at [874, 183] on div "[DATE] - 1 Enquir y ( 0 unread)" at bounding box center [869, 169] width 352 height 25
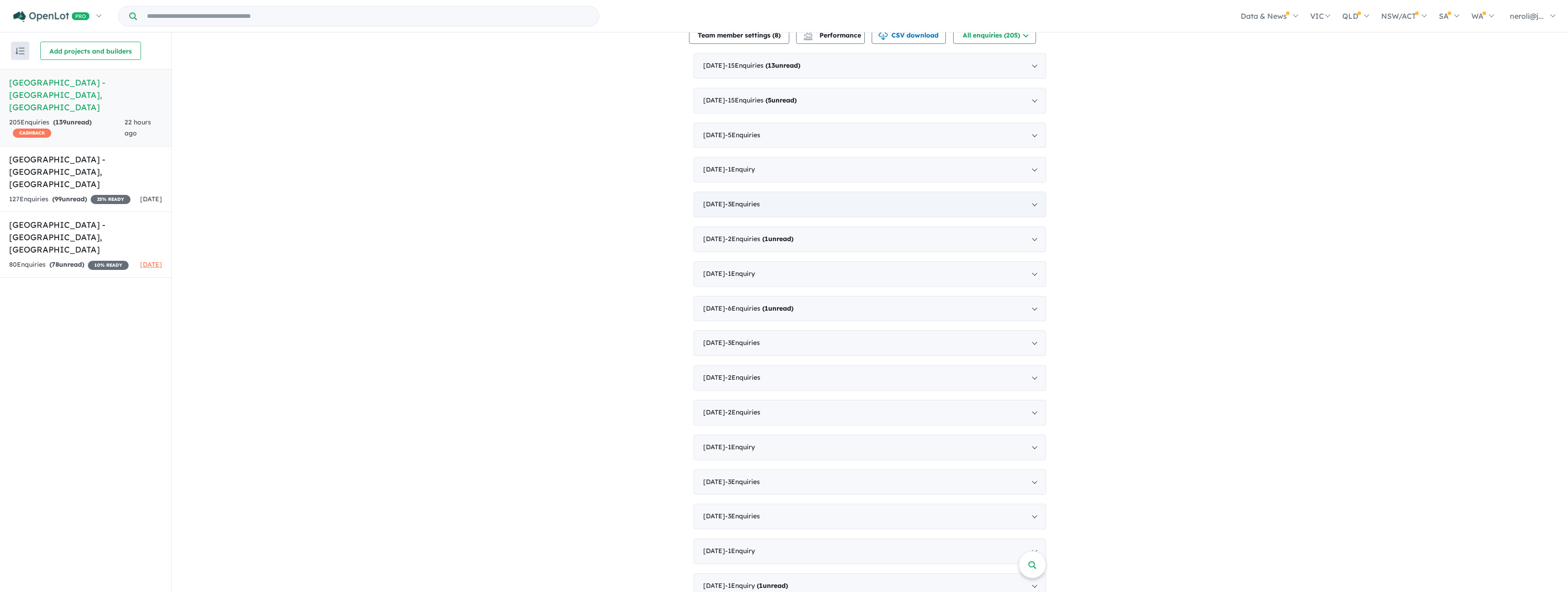
click at [847, 207] on div "[DATE] - 3 Enquir ies ( 0 unread)" at bounding box center [869, 205] width 352 height 25
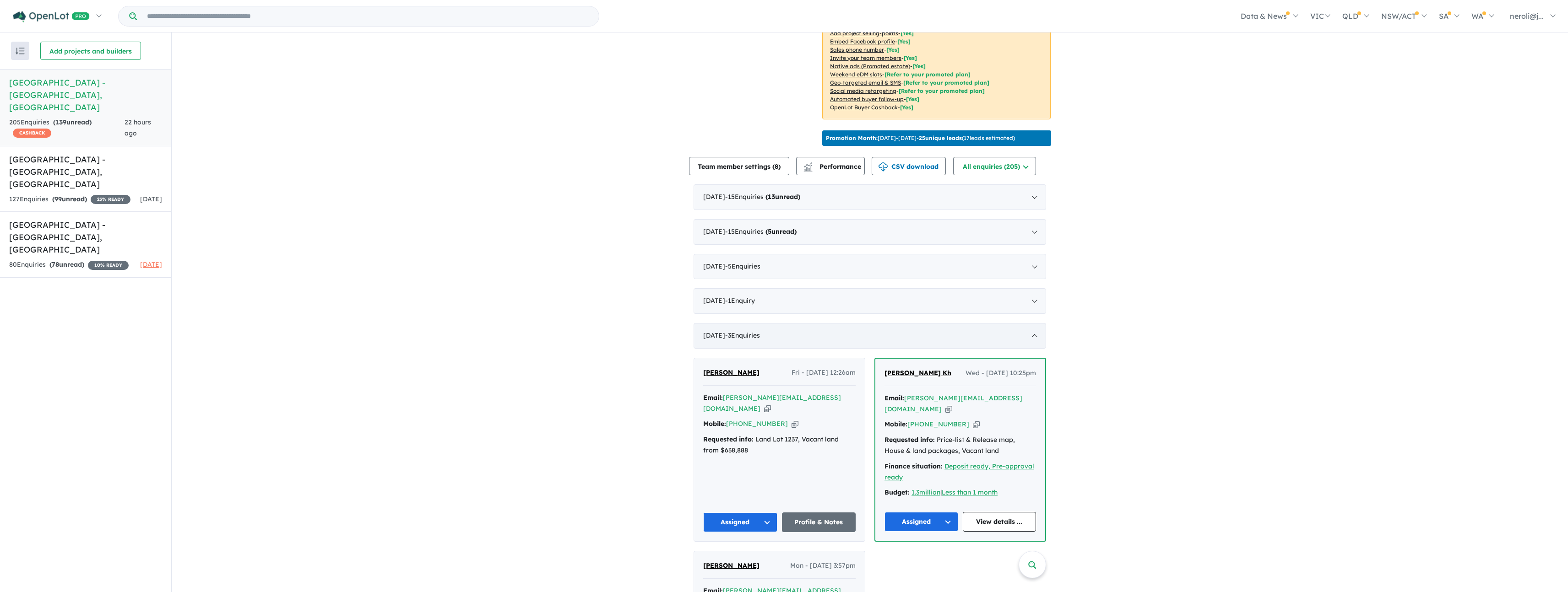
scroll to position [436, 0]
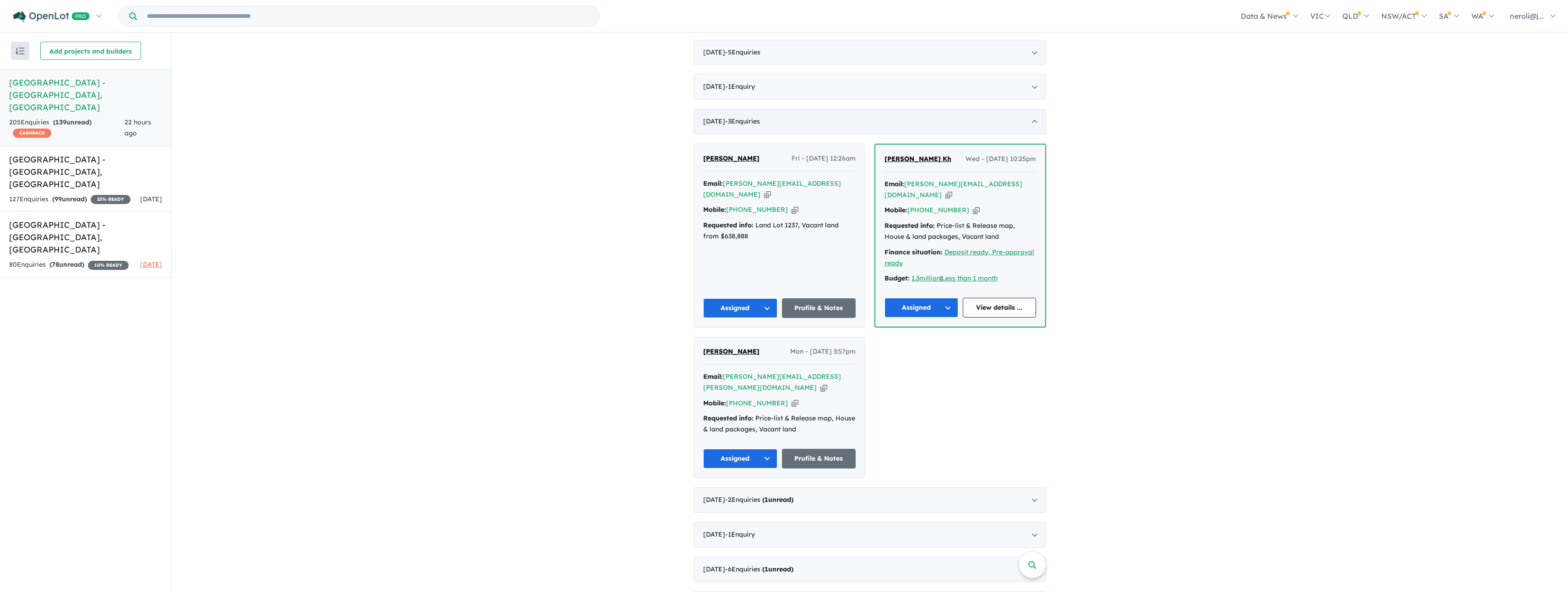
click at [996, 125] on div "[DATE] - 3 Enquir ies ( 0 unread)" at bounding box center [869, 122] width 352 height 25
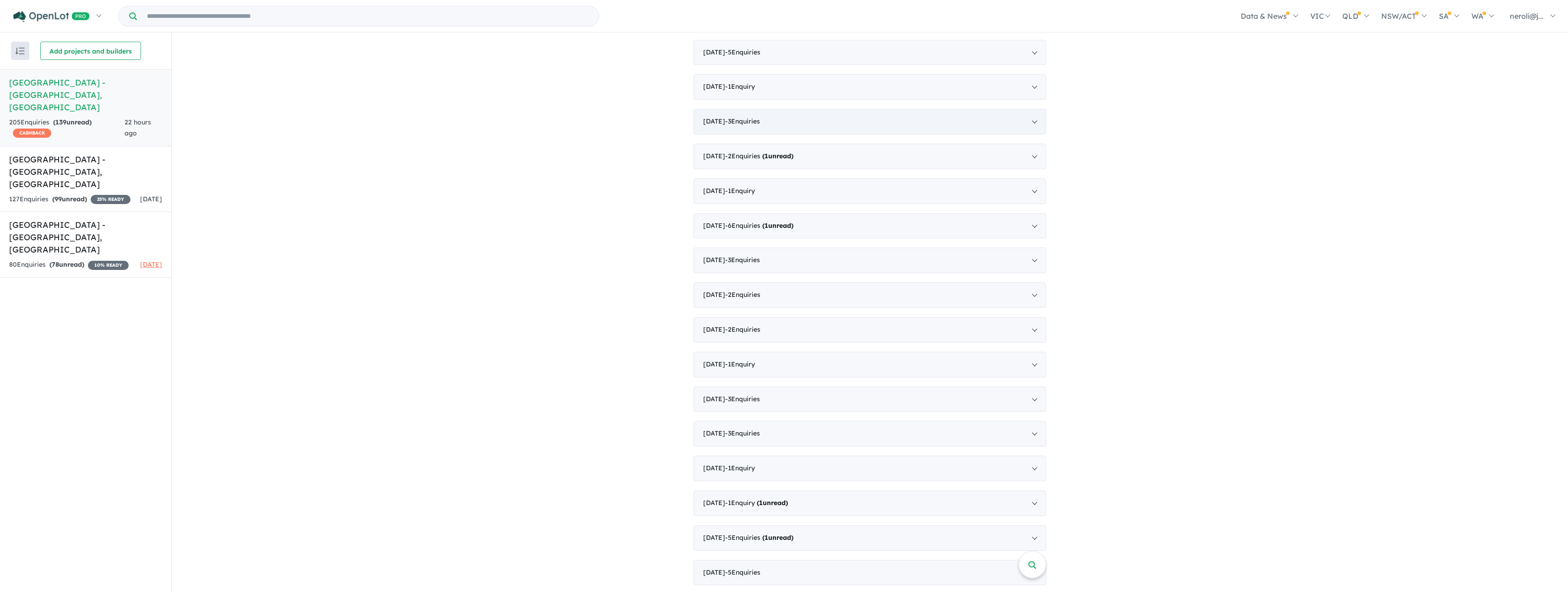
scroll to position [262, 0]
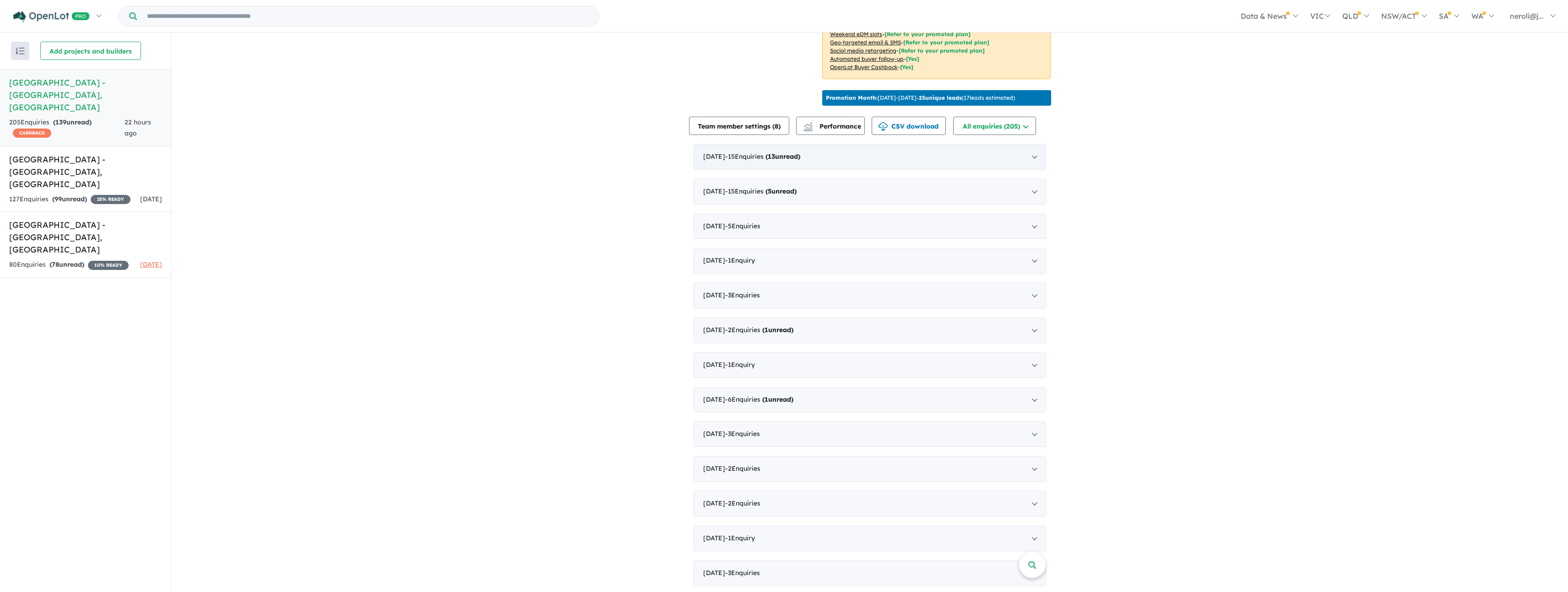
click at [922, 170] on div "[DATE] - 15 Enquir ies ( 13 unread)" at bounding box center [869, 157] width 352 height 25
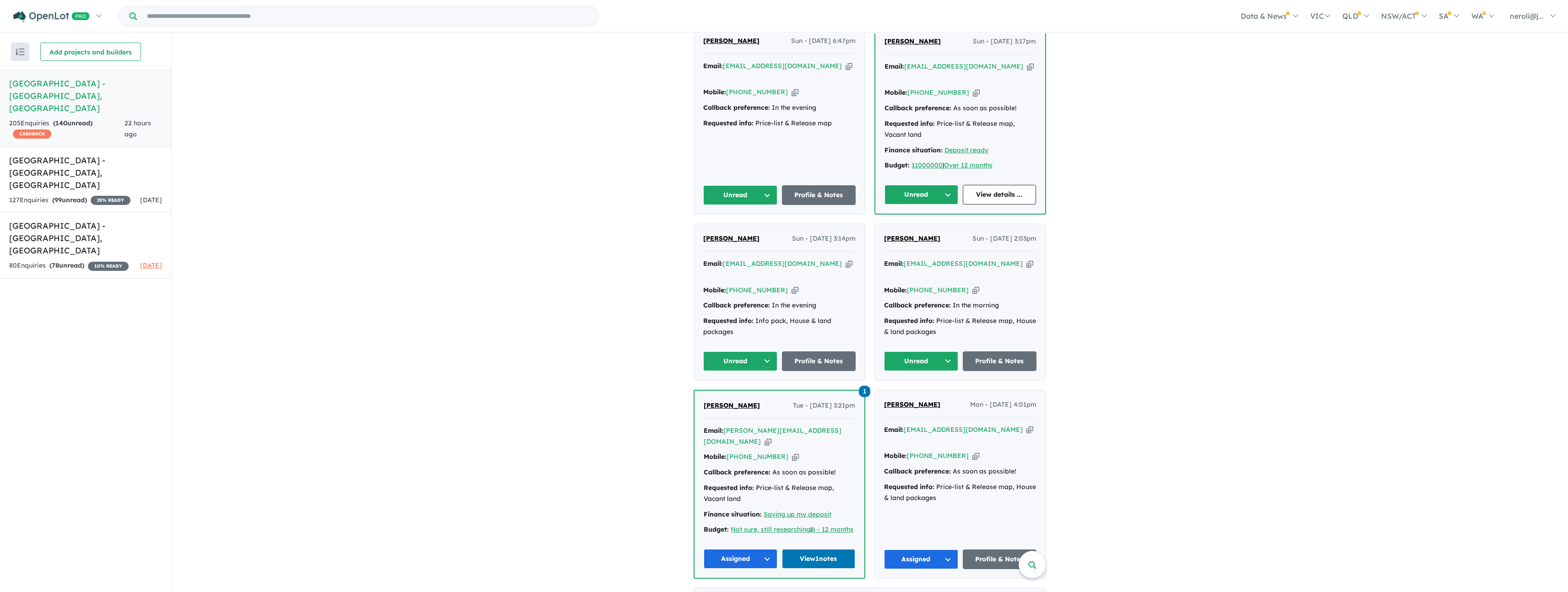
scroll to position [0, 0]
